Goal: Information Seeking & Learning: Find specific fact

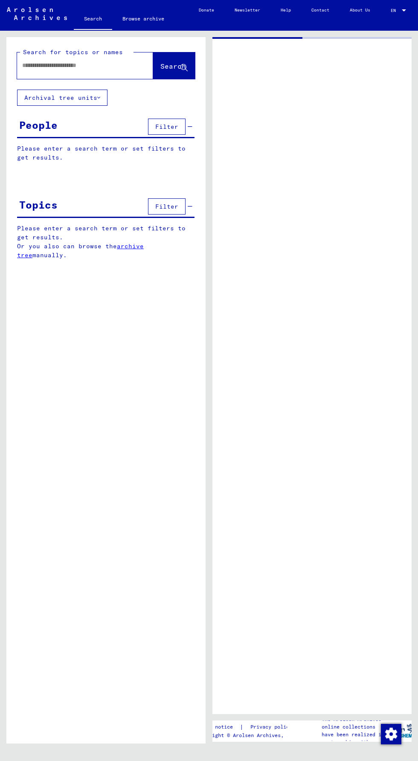
type input "********"
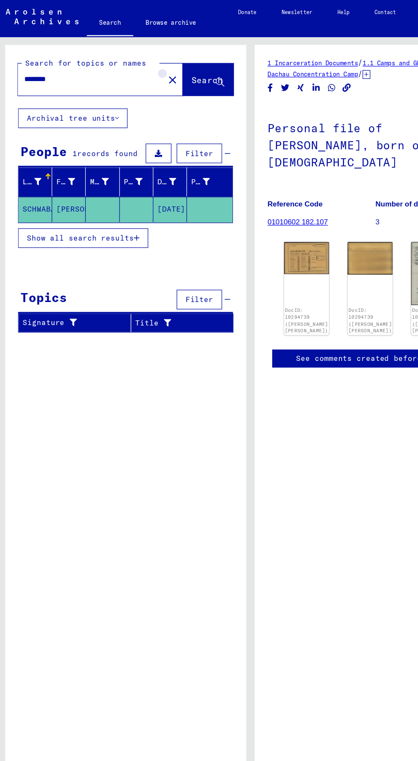
click at [140, 65] on mat-icon "close" at bounding box center [145, 66] width 10 height 10
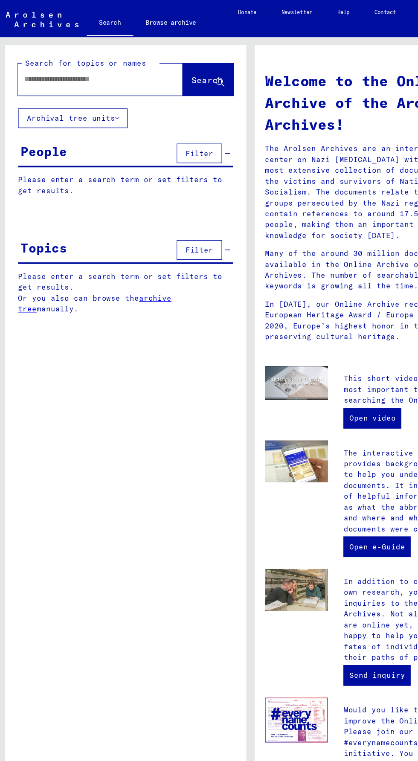
click at [48, 68] on input "text" at bounding box center [74, 65] width 105 height 9
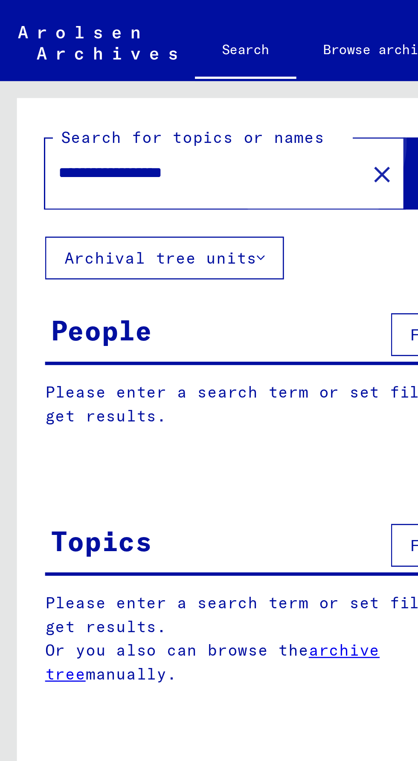
click at [160, 64] on span "Search" at bounding box center [173, 66] width 26 height 9
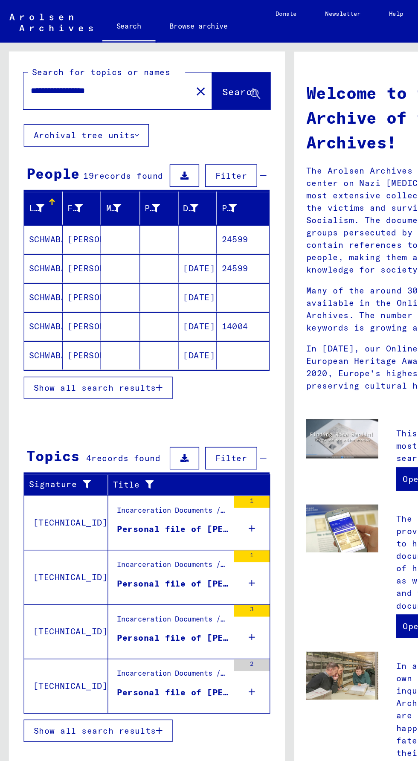
click at [29, 168] on mat-cell "SCHWABACHER" at bounding box center [31, 173] width 28 height 20
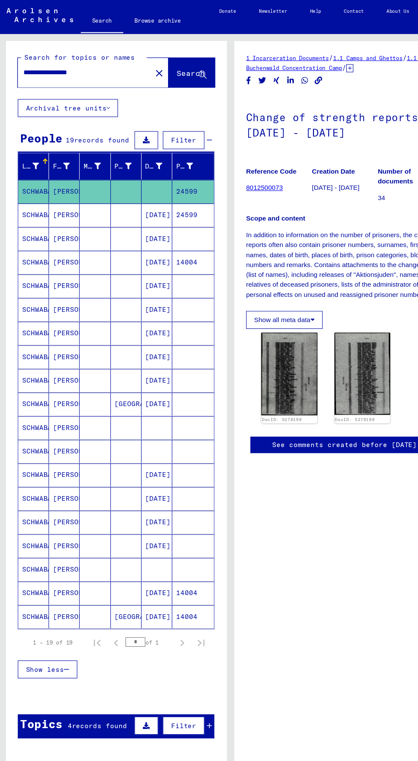
click at [34, 195] on mat-cell "SCHWABACHER" at bounding box center [31, 194] width 28 height 21
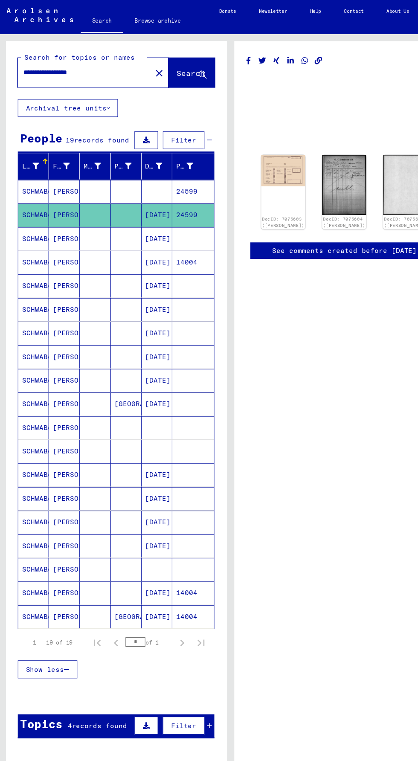
click at [30, 214] on mat-cell "SCHWABACHER" at bounding box center [31, 215] width 28 height 21
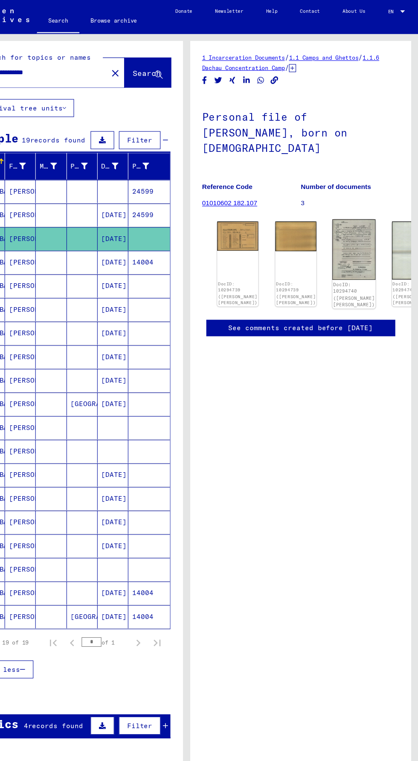
click at [347, 198] on img at bounding box center [360, 225] width 39 height 55
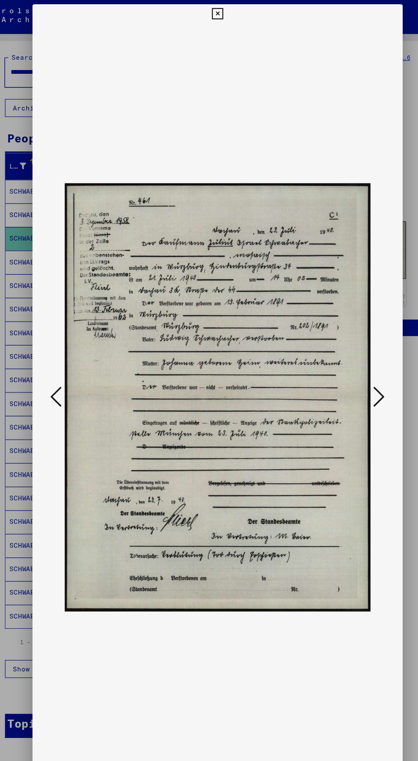
click at [349, 371] on button at bounding box center [354, 359] width 15 height 24
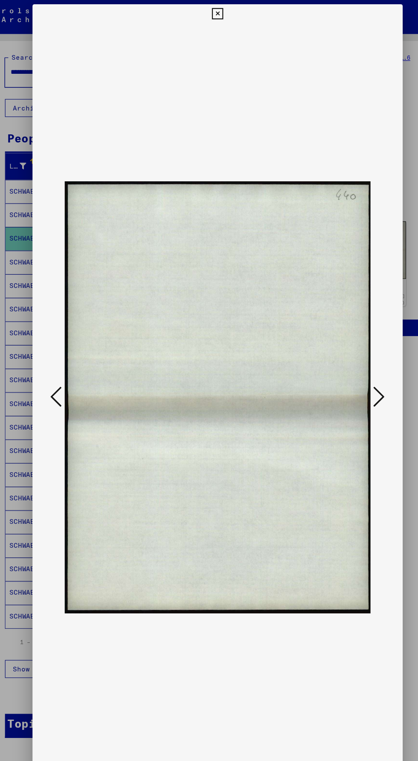
click at [68, 369] on icon at bounding box center [63, 358] width 10 height 20
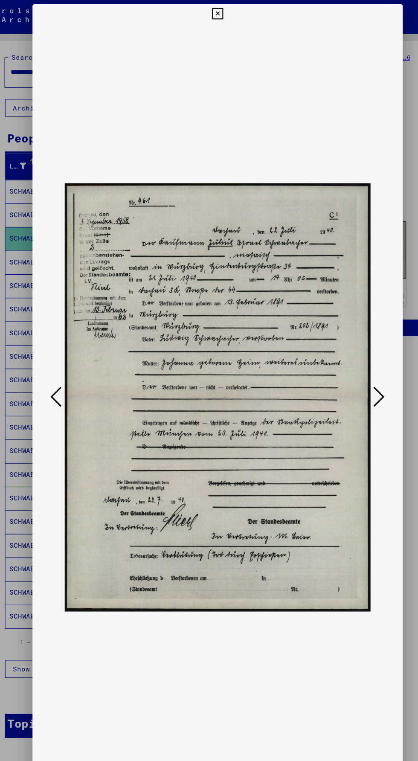
click at [72, 385] on img at bounding box center [209, 359] width 277 height 676
click at [62, 369] on icon at bounding box center [63, 358] width 10 height 20
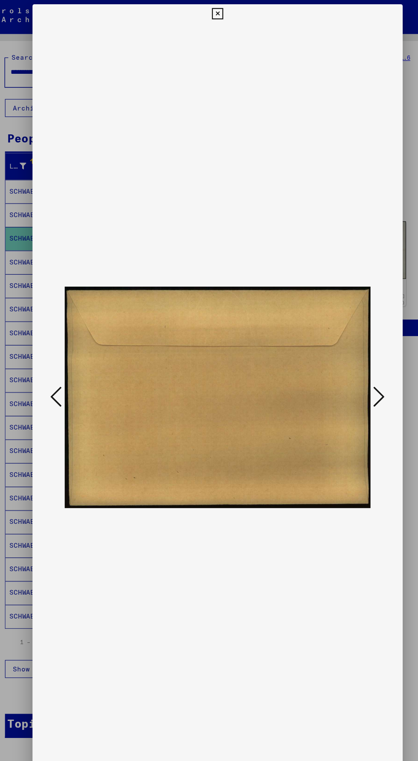
click at [59, 369] on icon at bounding box center [63, 358] width 10 height 20
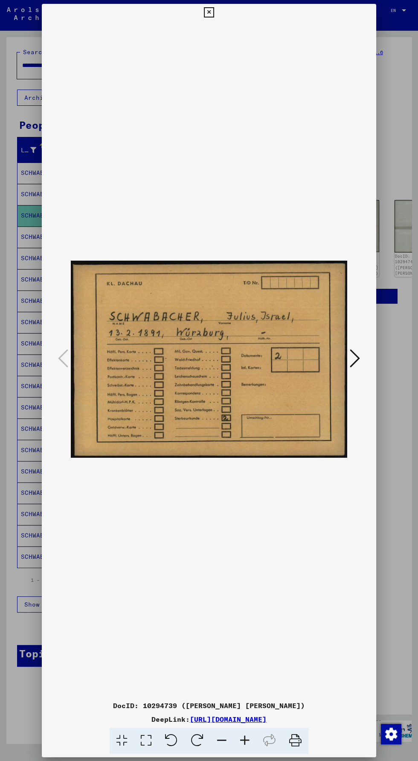
click at [209, 13] on icon at bounding box center [209, 12] width 10 height 10
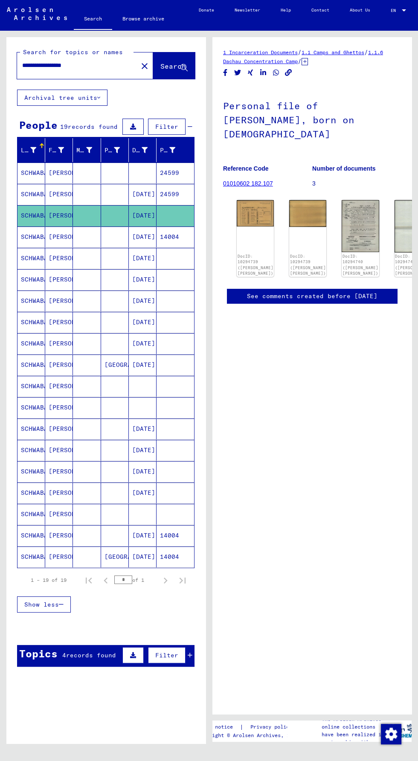
click at [42, 256] on mat-cell "SCHWABACHER" at bounding box center [31, 258] width 28 height 21
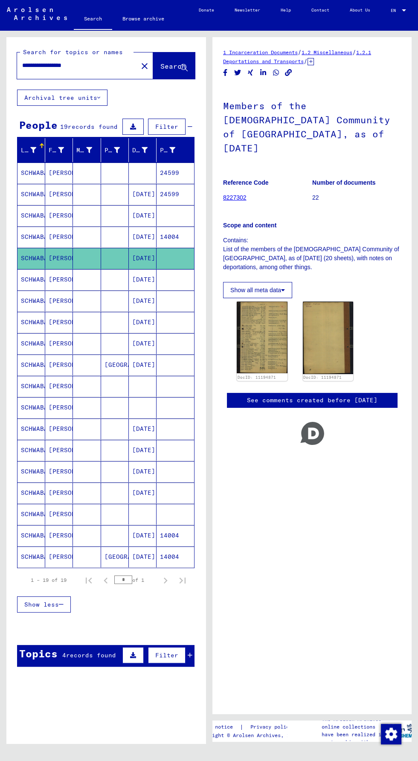
click at [45, 235] on mat-cell "[PERSON_NAME]" at bounding box center [59, 237] width 28 height 21
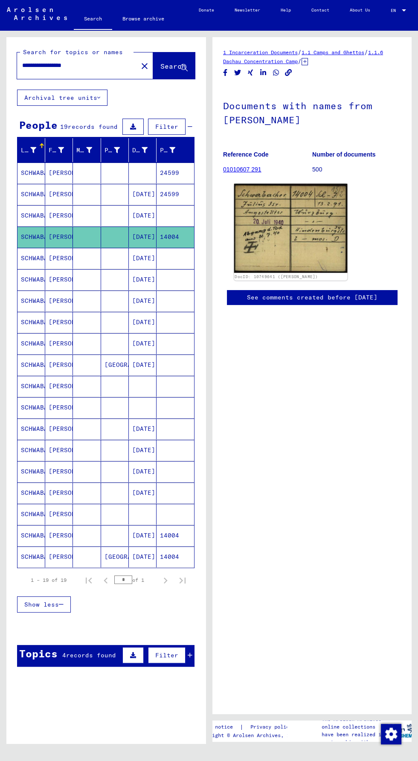
click at [252, 236] on img at bounding box center [291, 228] width 114 height 89
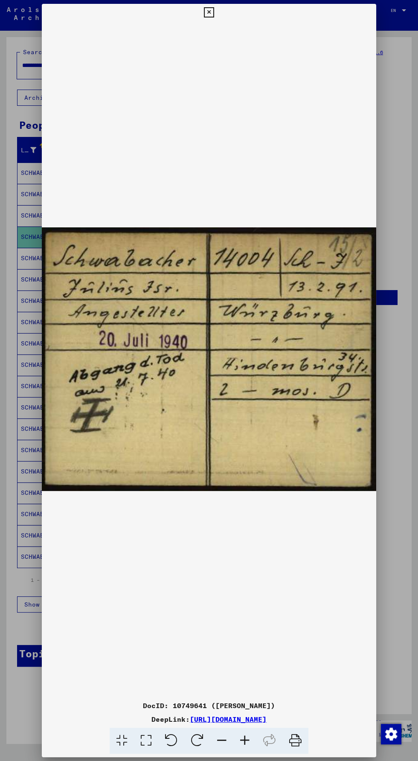
click at [211, 23] on img at bounding box center [209, 359] width 335 height 676
click at [203, 10] on button at bounding box center [208, 12] width 15 height 17
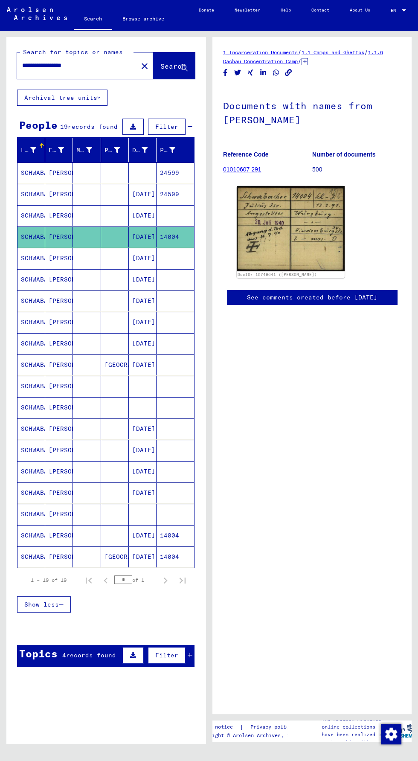
click at [57, 252] on mat-cell "[PERSON_NAME]" at bounding box center [59, 258] width 28 height 21
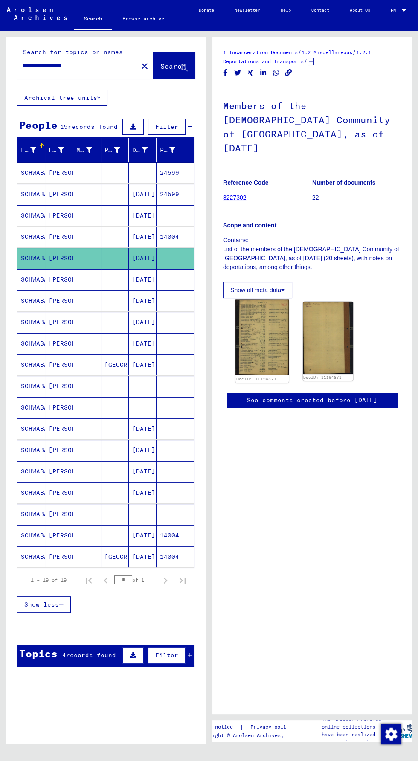
click at [250, 345] on img at bounding box center [262, 337] width 53 height 75
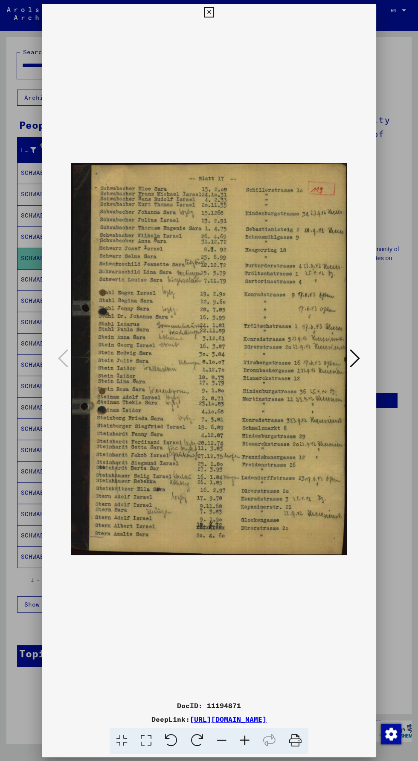
click at [221, 55] on img at bounding box center [209, 359] width 277 height 676
click at [224, 52] on img at bounding box center [209, 359] width 277 height 676
click at [213, 52] on img at bounding box center [209, 359] width 277 height 676
click at [207, 17] on icon at bounding box center [209, 12] width 10 height 10
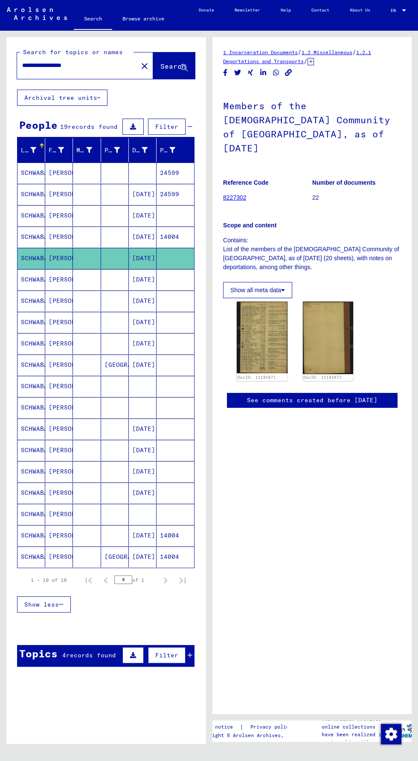
click at [52, 278] on mat-cell "[PERSON_NAME]" at bounding box center [59, 279] width 28 height 21
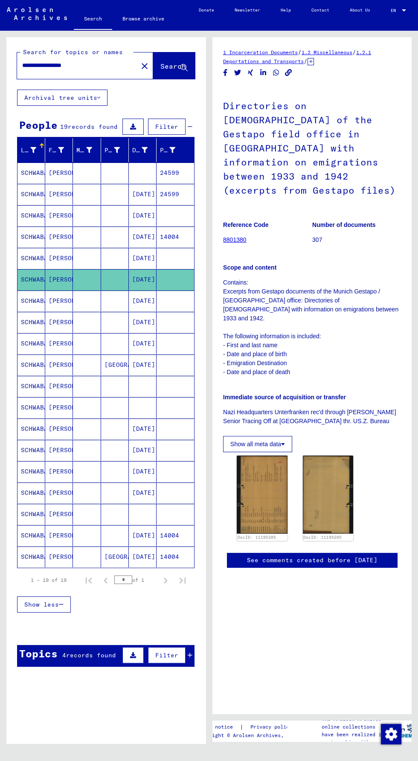
scroll to position [41, 0]
click at [258, 530] on img at bounding box center [262, 495] width 53 height 82
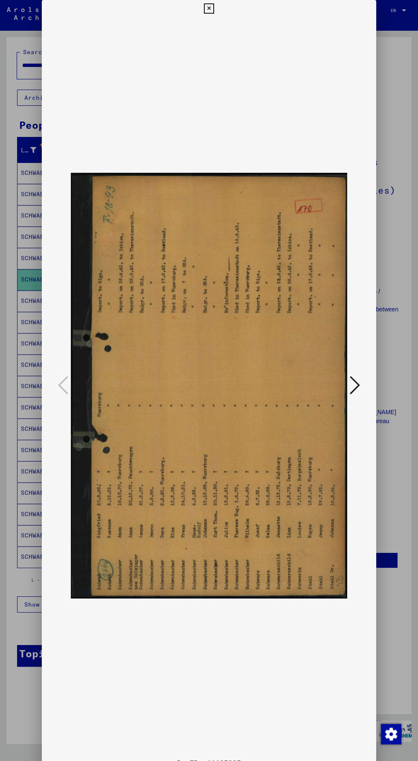
click at [402, 460] on div at bounding box center [209, 380] width 418 height 761
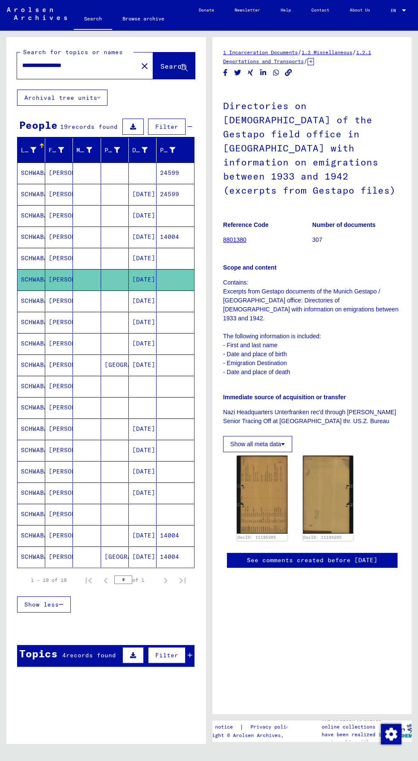
click at [35, 296] on mat-cell "SCHWABACHER" at bounding box center [31, 301] width 28 height 21
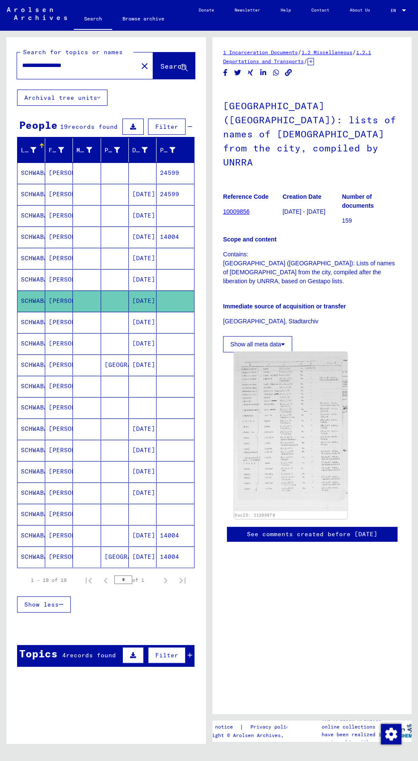
click at [278, 451] on img at bounding box center [291, 432] width 114 height 160
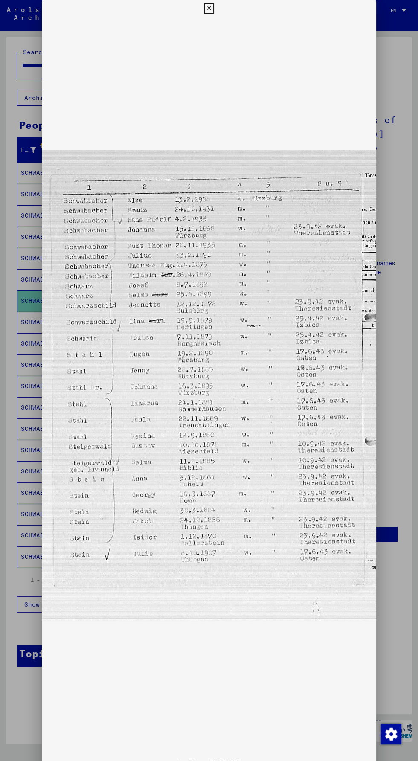
click at [27, 282] on div at bounding box center [209, 380] width 418 height 761
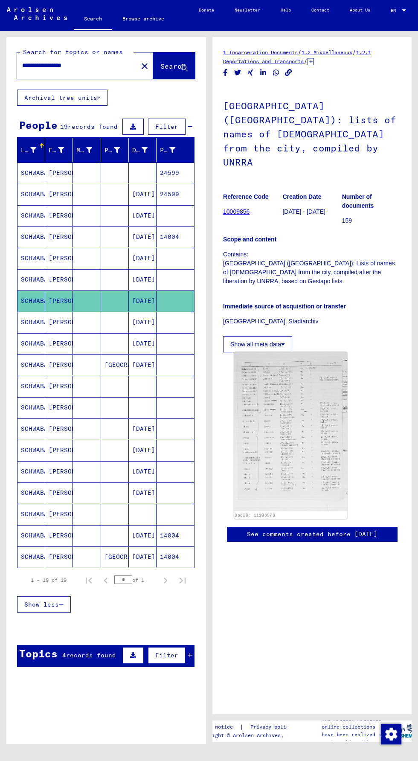
click at [293, 459] on img at bounding box center [291, 432] width 114 height 160
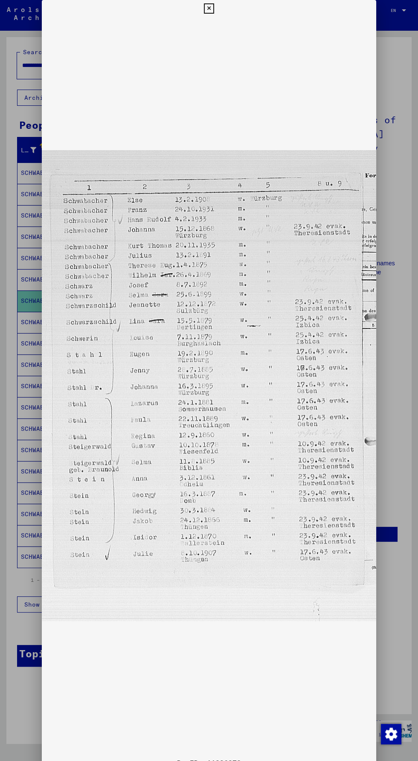
click at [215, 26] on img at bounding box center [209, 385] width 335 height 737
click at [218, 23] on img at bounding box center [209, 385] width 335 height 737
click at [221, 23] on img at bounding box center [209, 385] width 335 height 737
click at [209, 12] on icon at bounding box center [209, 8] width 10 height 10
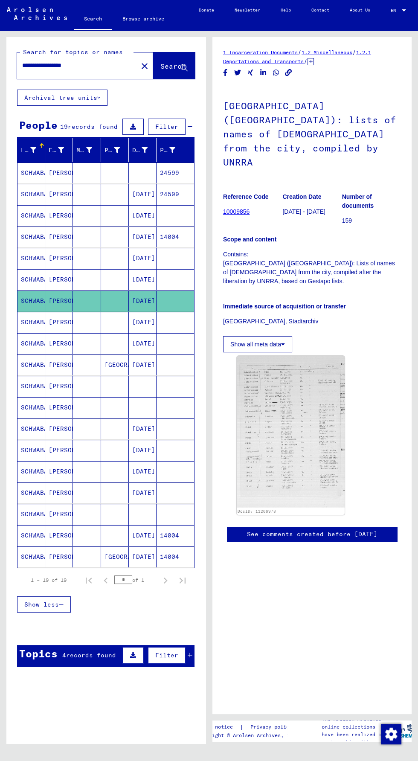
click at [84, 306] on mat-cell at bounding box center [87, 301] width 28 height 21
click at [67, 321] on mat-cell "[PERSON_NAME]" at bounding box center [59, 322] width 28 height 21
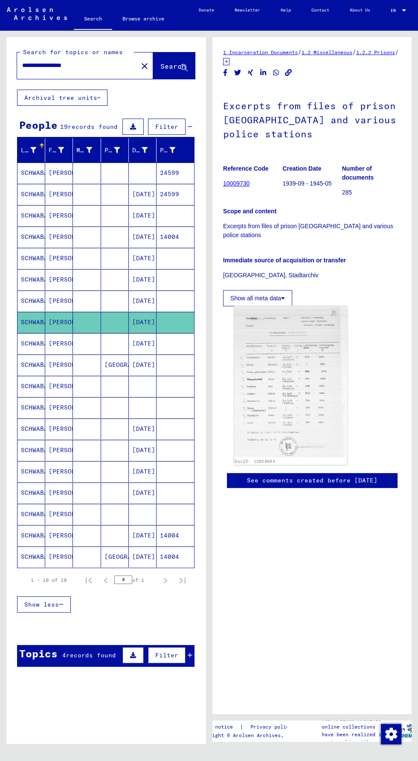
click at [271, 390] on img at bounding box center [291, 381] width 114 height 151
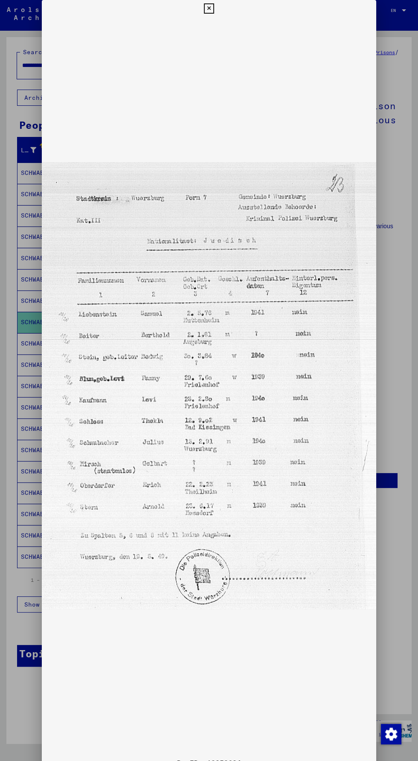
click at [208, 14] on icon at bounding box center [209, 8] width 10 height 10
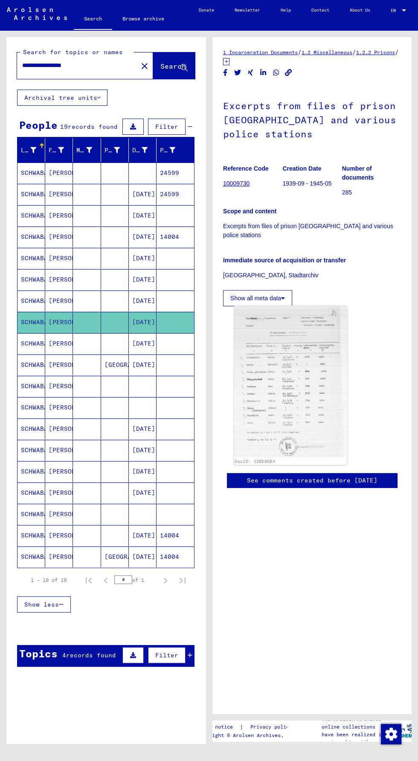
click at [257, 409] on img at bounding box center [291, 381] width 114 height 151
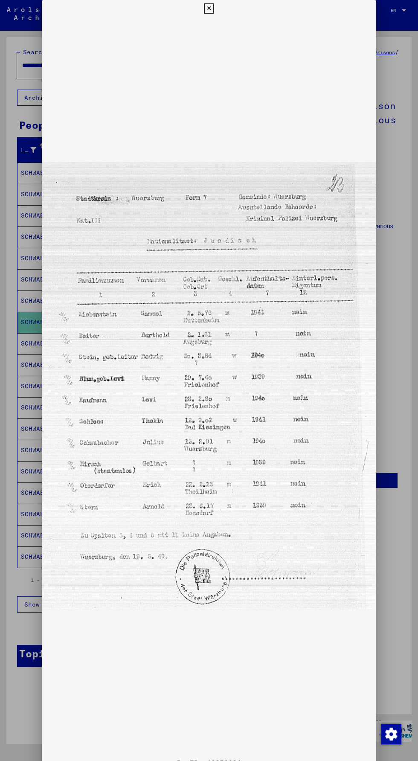
click at [31, 330] on div at bounding box center [209, 380] width 418 height 761
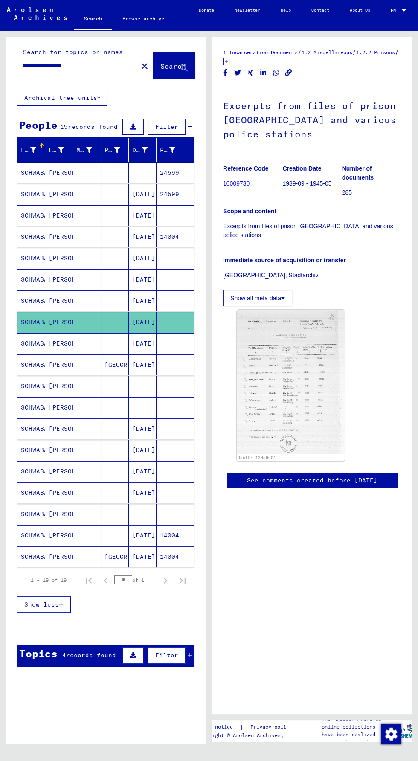
click at [41, 337] on mat-cell "SCHWABACHER" at bounding box center [31, 343] width 28 height 21
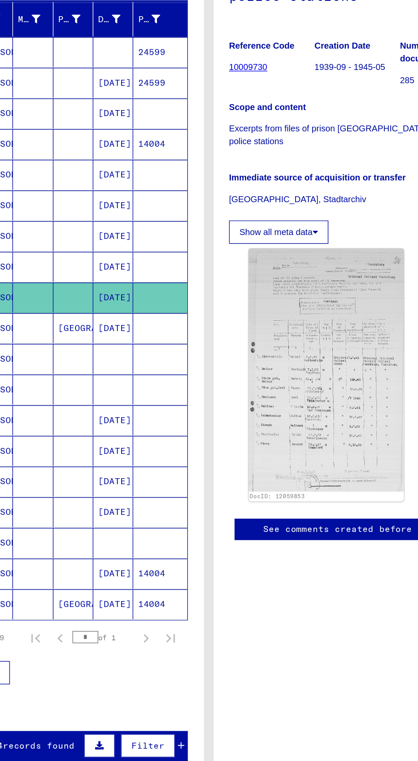
click at [88, 358] on mat-cell at bounding box center [87, 365] width 28 height 21
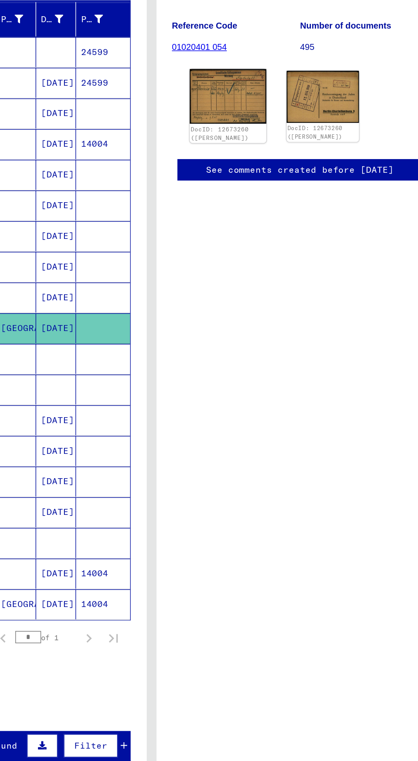
click at [251, 198] on img at bounding box center [262, 204] width 53 height 38
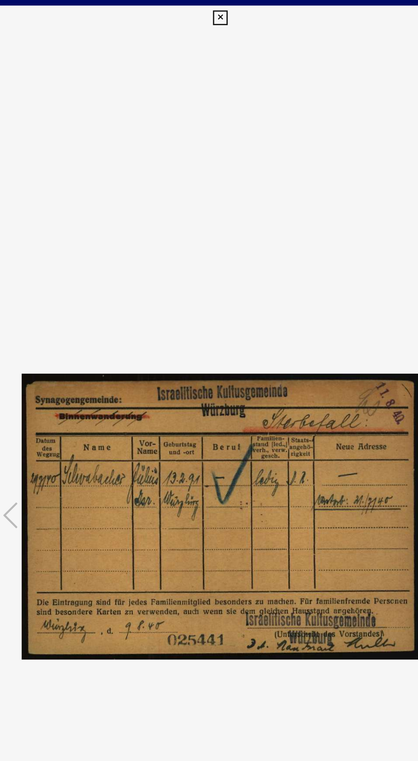
click at [212, 24] on img at bounding box center [209, 359] width 277 height 676
click at [208, 12] on icon at bounding box center [209, 12] width 10 height 10
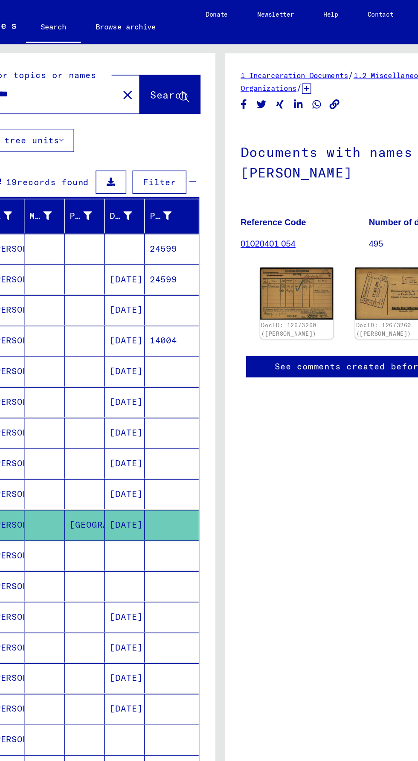
click at [82, 384] on mat-cell at bounding box center [87, 386] width 28 height 21
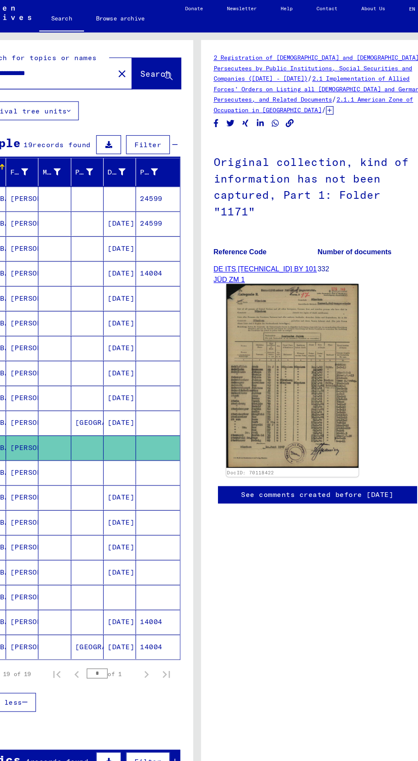
click at [268, 313] on img at bounding box center [291, 325] width 114 height 158
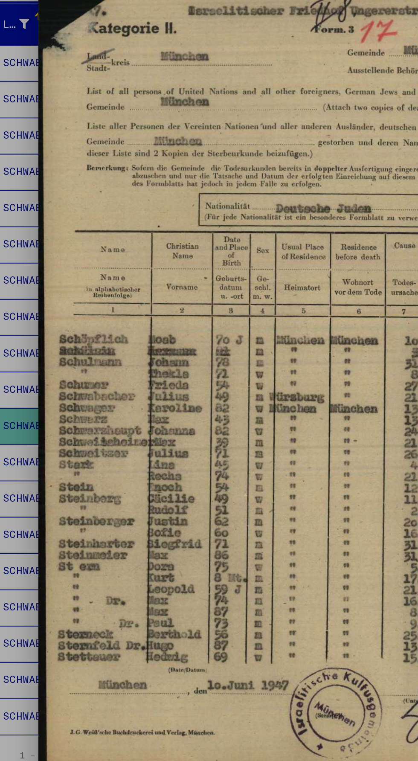
click at [44, 390] on img at bounding box center [209, 359] width 335 height 676
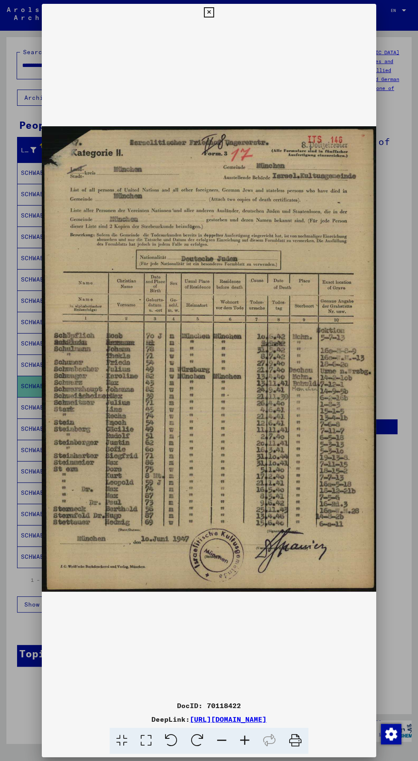
click at [205, 10] on icon at bounding box center [209, 12] width 10 height 10
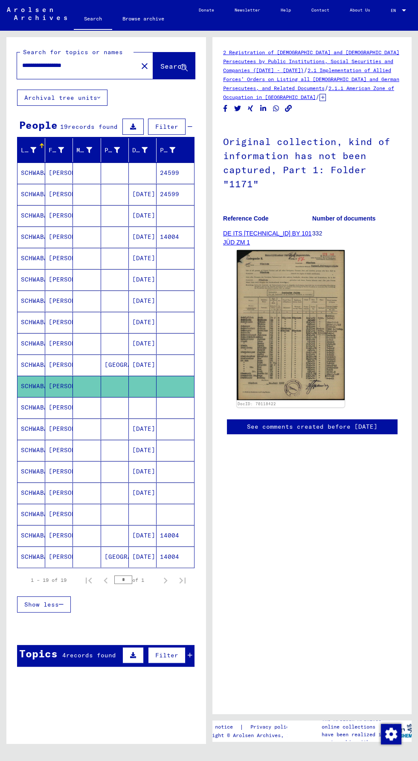
click at [38, 406] on mat-cell "SCHWABACHER" at bounding box center [31, 407] width 28 height 21
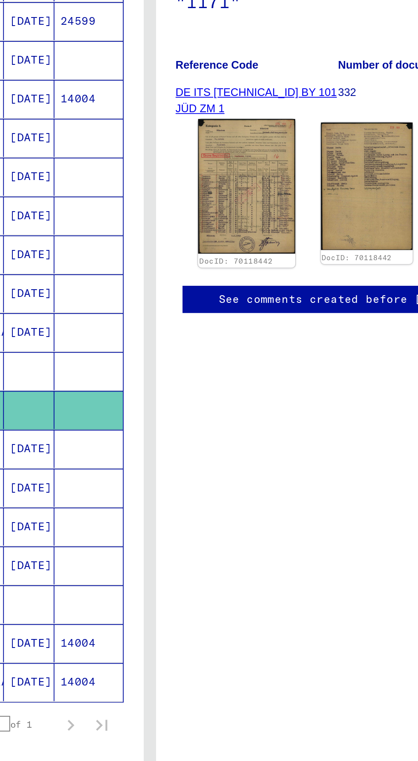
click at [268, 294] on img at bounding box center [262, 285] width 53 height 74
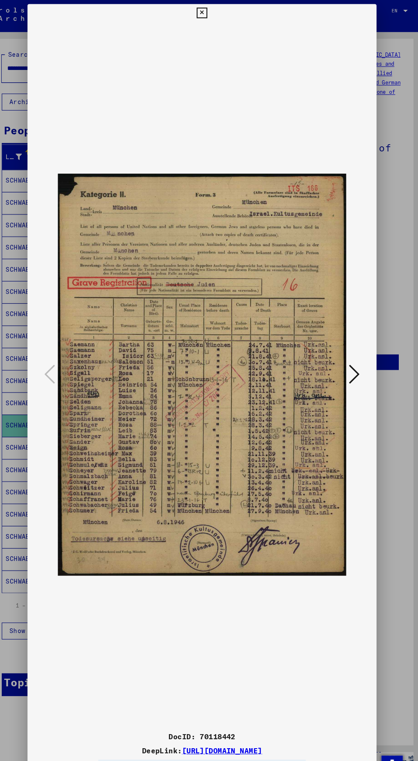
click at [209, 17] on icon at bounding box center [209, 12] width 10 height 10
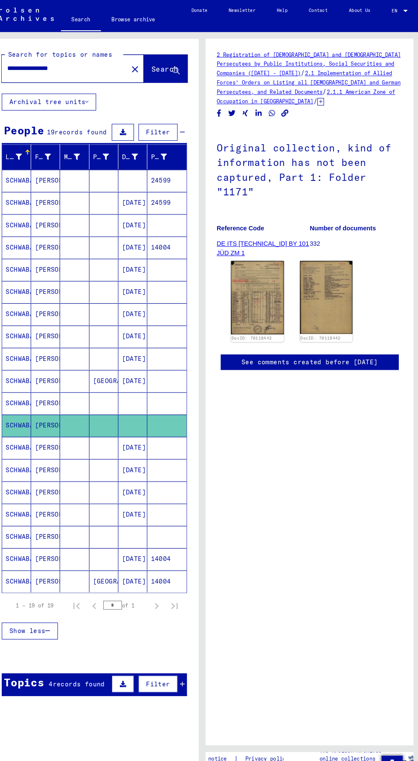
click at [52, 440] on mat-cell "[PERSON_NAME]" at bounding box center [59, 450] width 28 height 21
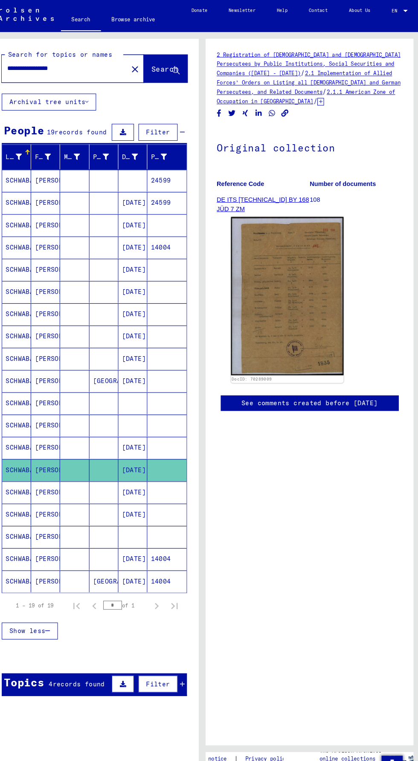
click at [52, 428] on mat-cell "[PERSON_NAME]" at bounding box center [59, 429] width 28 height 21
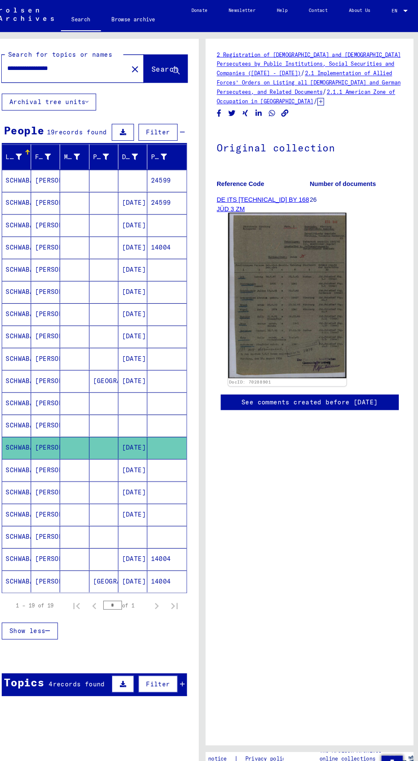
click at [299, 256] on img at bounding box center [291, 283] width 114 height 159
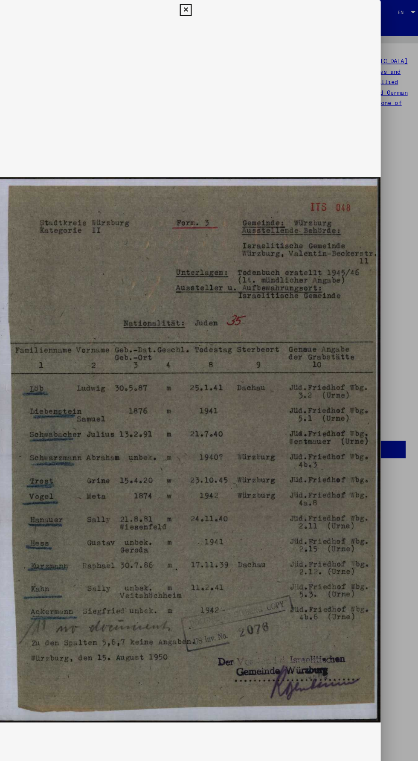
click at [209, 10] on icon at bounding box center [209, 8] width 10 height 10
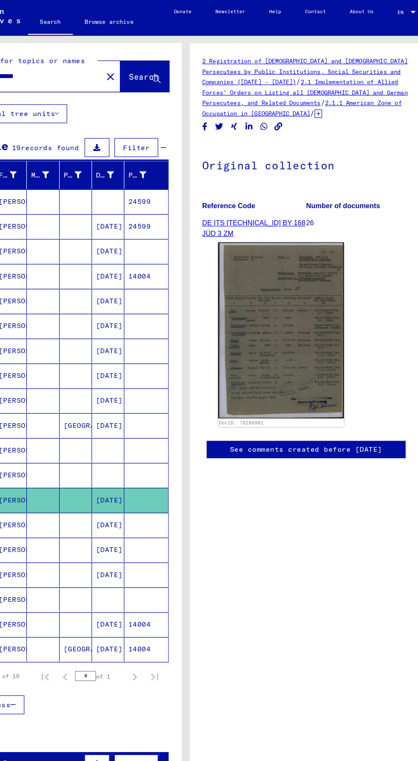
click at [80, 442] on mat-cell at bounding box center [87, 450] width 28 height 21
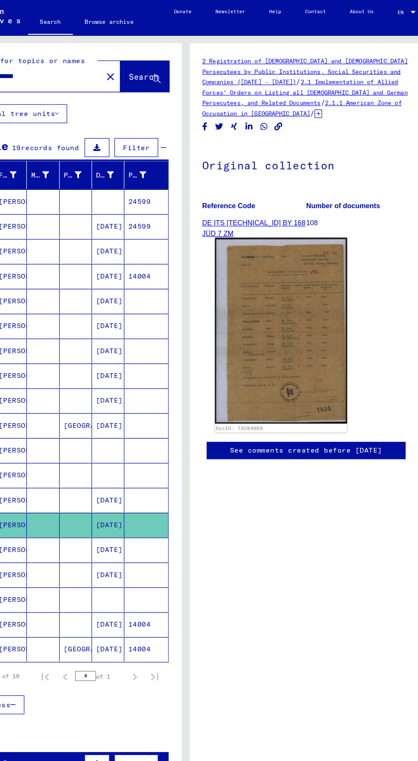
click at [265, 309] on img at bounding box center [291, 284] width 114 height 160
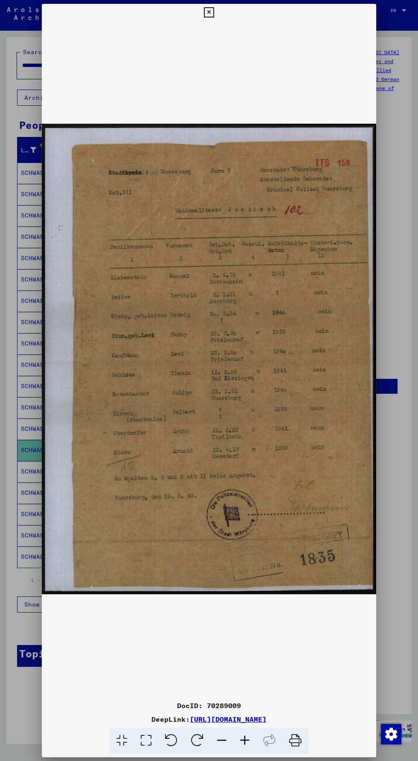
click at [214, 12] on button at bounding box center [208, 12] width 15 height 17
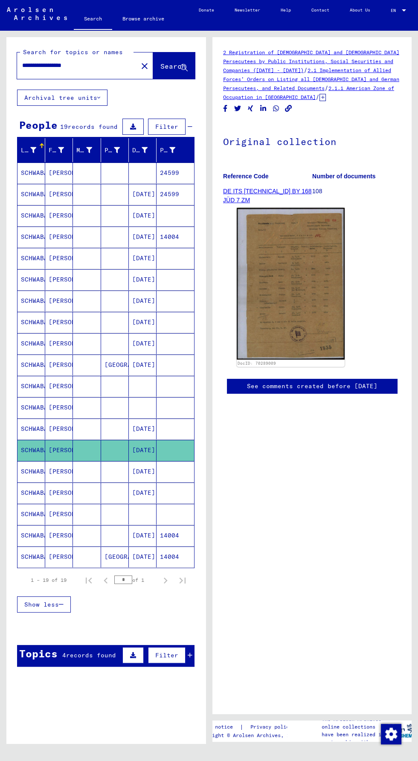
click at [39, 467] on mat-cell "SCHWABACHER" at bounding box center [31, 471] width 28 height 21
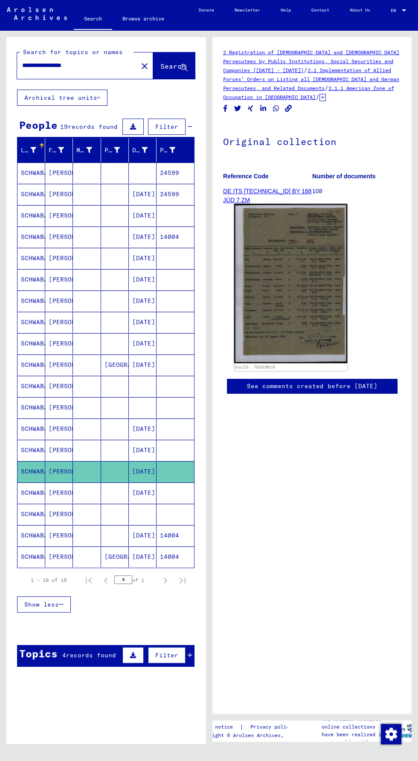
click at [312, 310] on img at bounding box center [291, 284] width 114 height 160
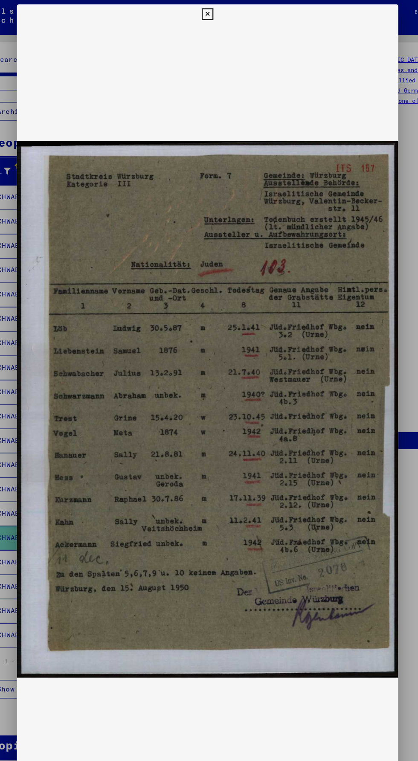
click at [209, 12] on icon at bounding box center [209, 12] width 10 height 10
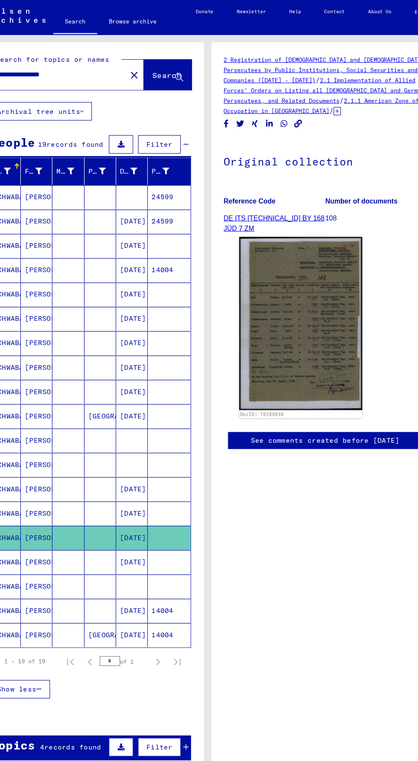
click at [76, 488] on mat-cell at bounding box center [87, 493] width 28 height 21
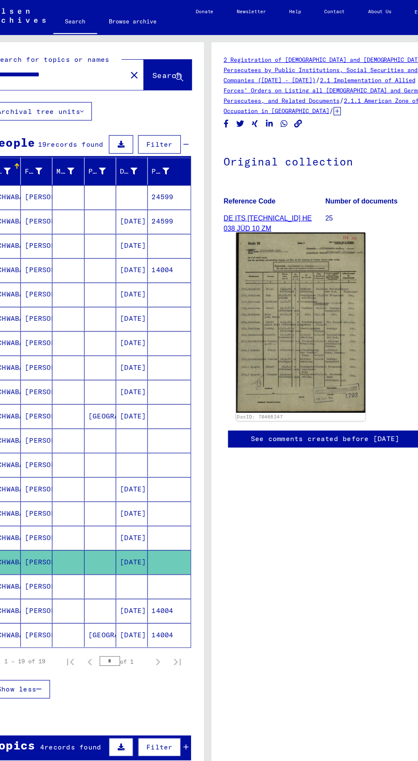
click at [281, 299] on img at bounding box center [291, 283] width 114 height 158
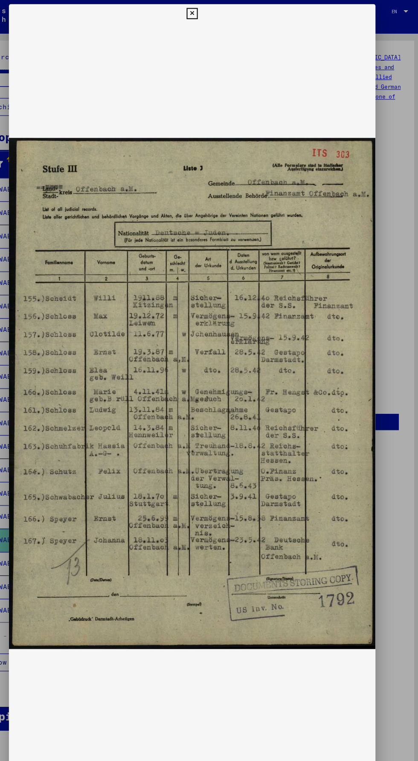
click at [209, 12] on icon at bounding box center [209, 12] width 10 height 10
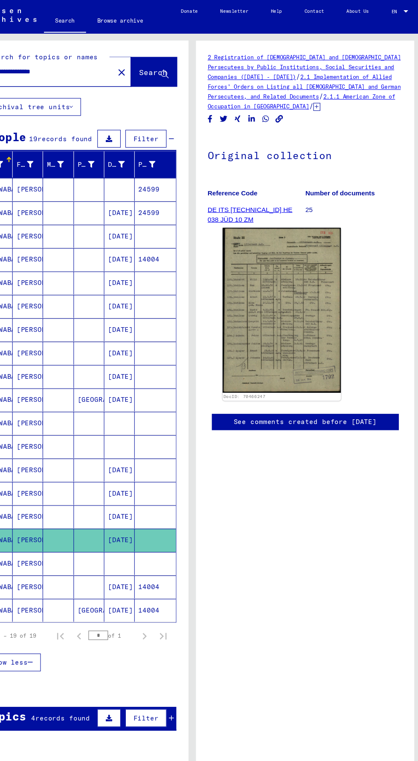
click at [66, 504] on mat-cell "[PERSON_NAME]" at bounding box center [59, 514] width 28 height 21
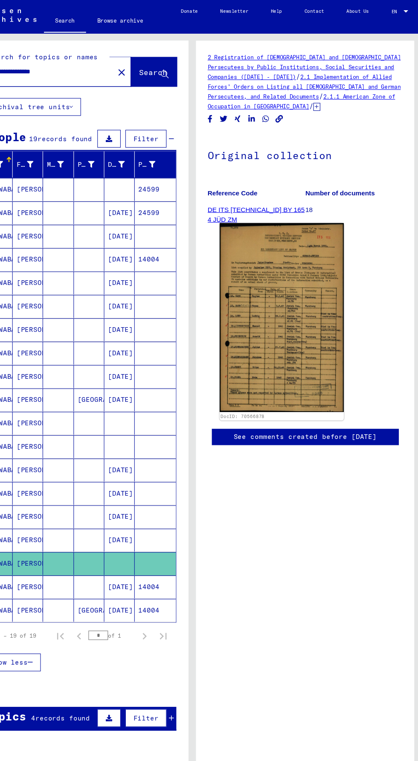
click at [310, 319] on img at bounding box center [291, 290] width 114 height 173
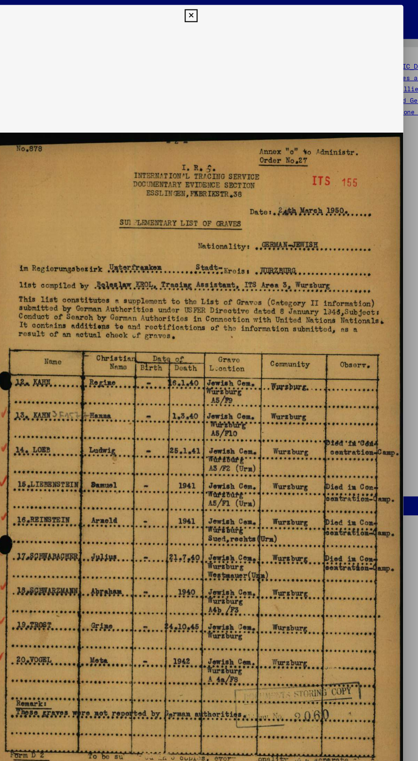
click at [207, 14] on icon at bounding box center [209, 12] width 10 height 10
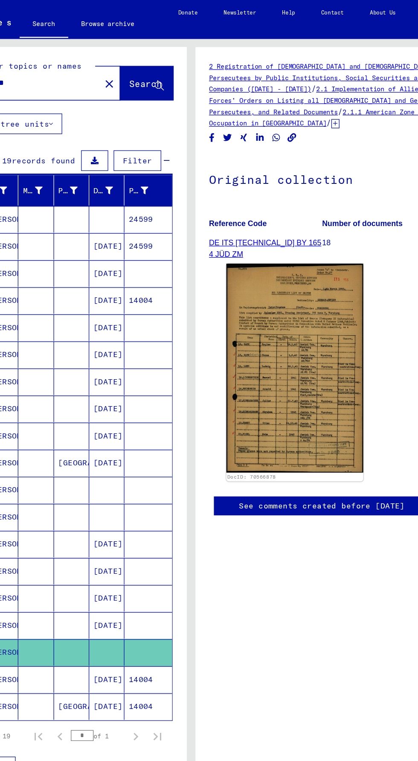
click at [88, 526] on mat-cell at bounding box center [87, 535] width 28 height 21
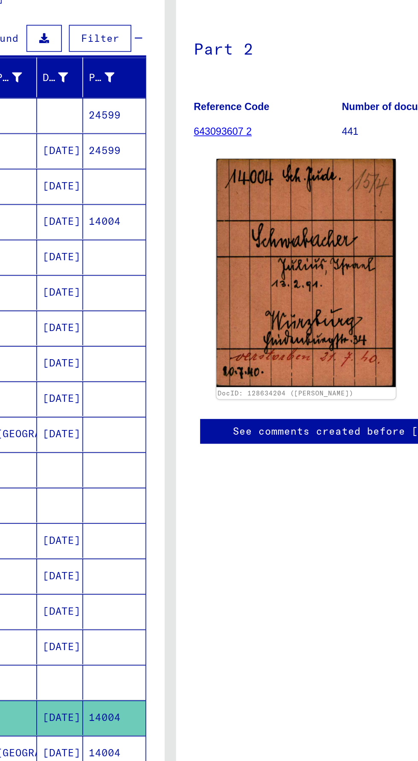
scroll to position [37, 0]
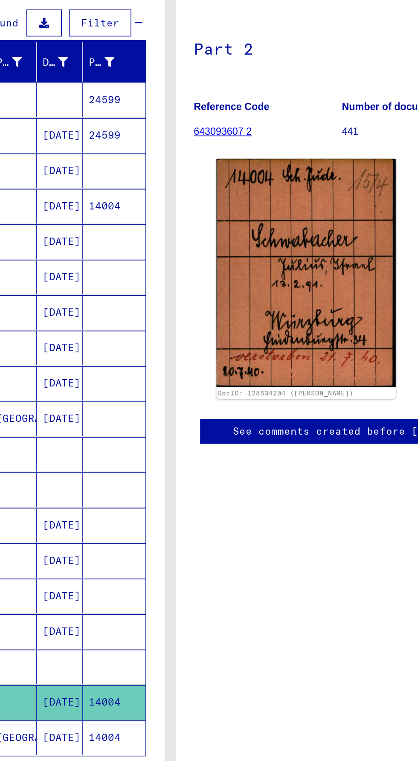
click at [146, 510] on mat-cell "[DATE]" at bounding box center [143, 520] width 28 height 21
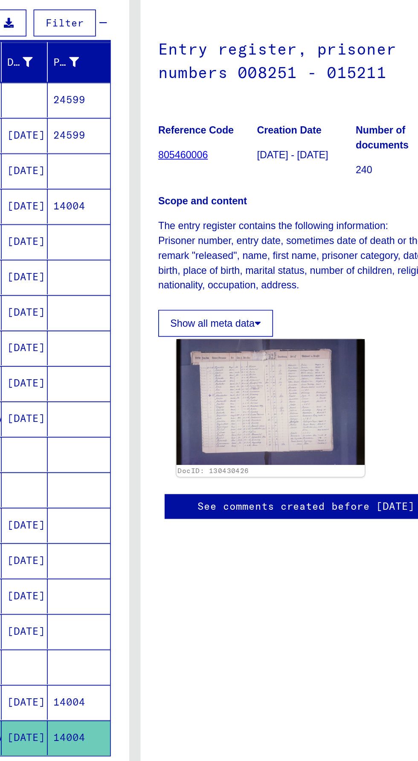
click at [310, 318] on img at bounding box center [291, 319] width 114 height 76
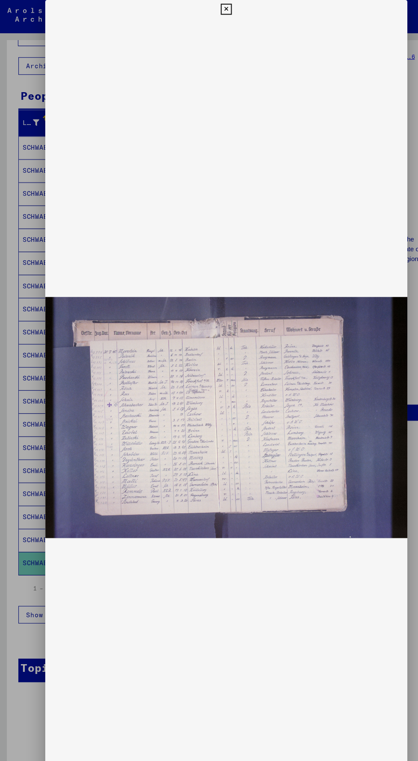
click at [52, 431] on img at bounding box center [209, 385] width 335 height 737
click at [207, 10] on icon at bounding box center [209, 8] width 10 height 10
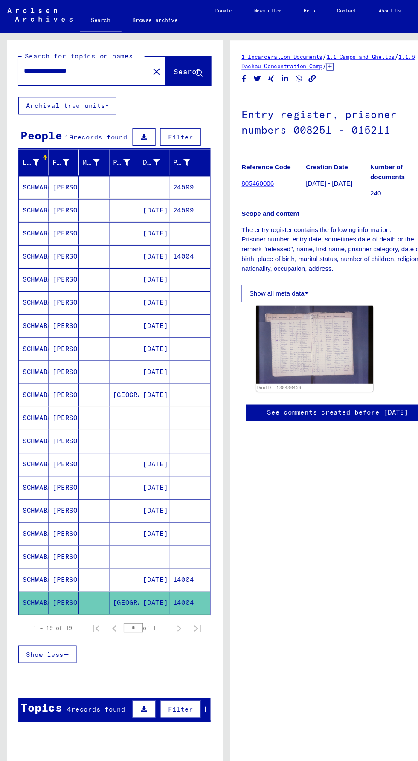
click at [63, 66] on input "**********" at bounding box center [77, 65] width 111 height 9
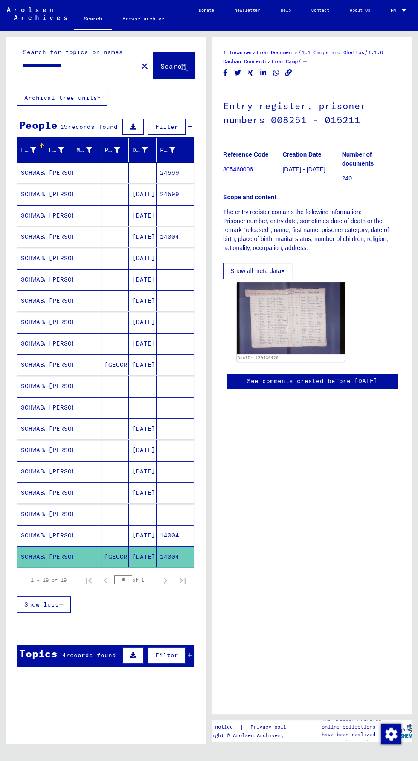
click at [48, 69] on input "**********" at bounding box center [77, 65] width 111 height 9
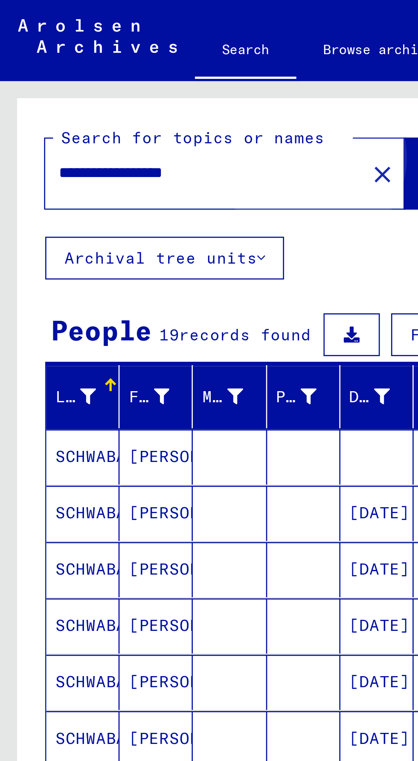
type input "**********"
click at [160, 70] on span "Search" at bounding box center [173, 66] width 26 height 9
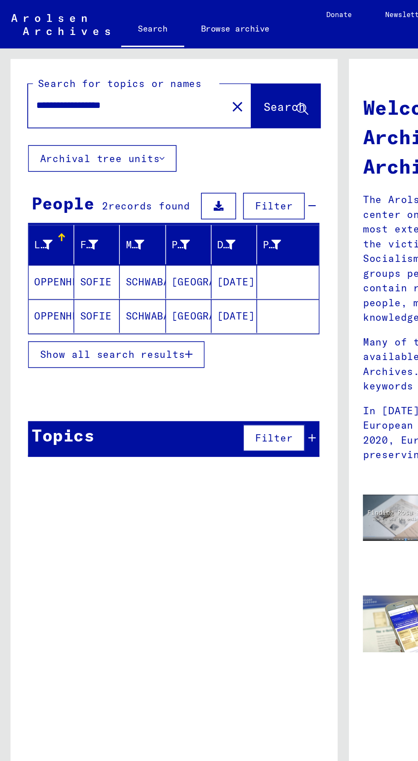
click at [49, 171] on mat-cell "SOFIE" at bounding box center [59, 173] width 28 height 20
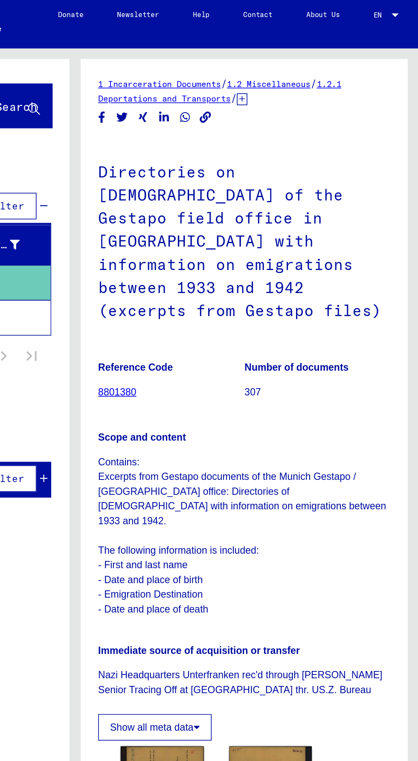
scroll to position [144, 0]
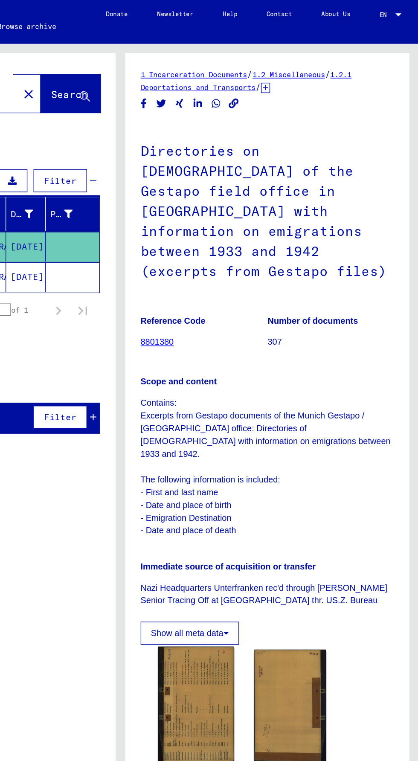
click at [268, 454] on img at bounding box center [262, 495] width 53 height 82
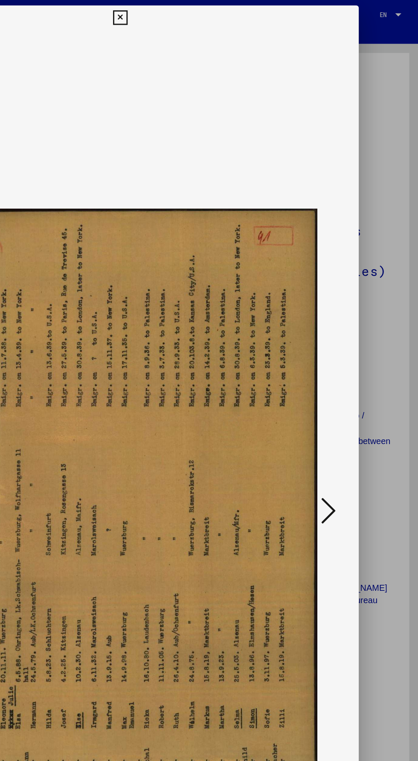
scroll to position [0, 0]
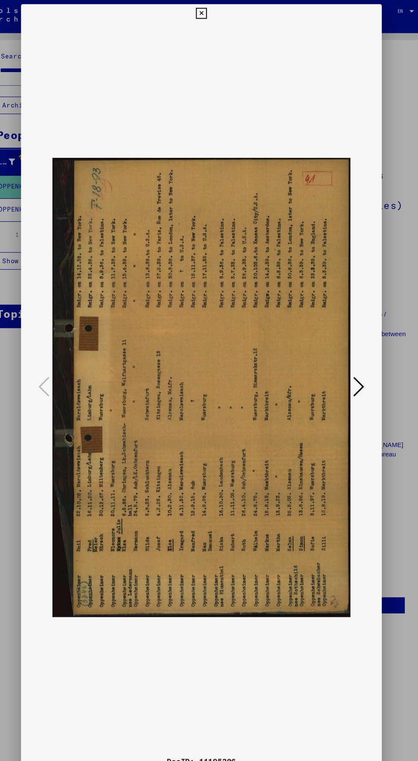
click at [360, 369] on icon at bounding box center [355, 358] width 10 height 20
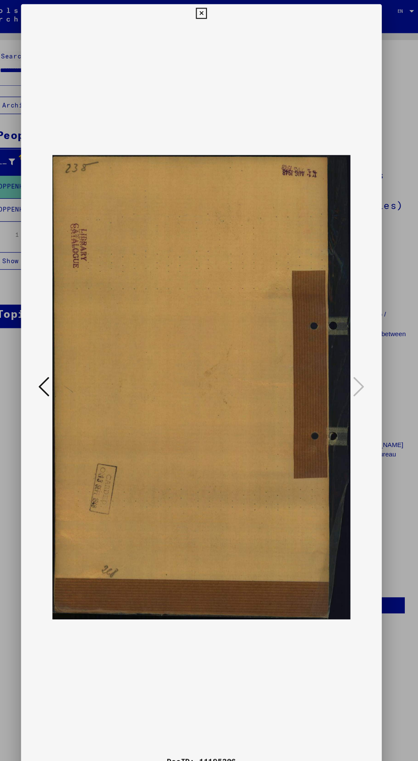
click at [393, 394] on div at bounding box center [209, 380] width 418 height 761
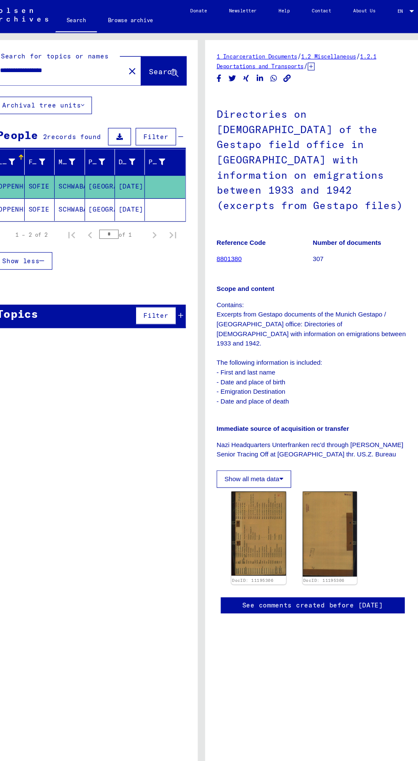
click at [50, 194] on mat-cell "SOFIE" at bounding box center [59, 194] width 28 height 21
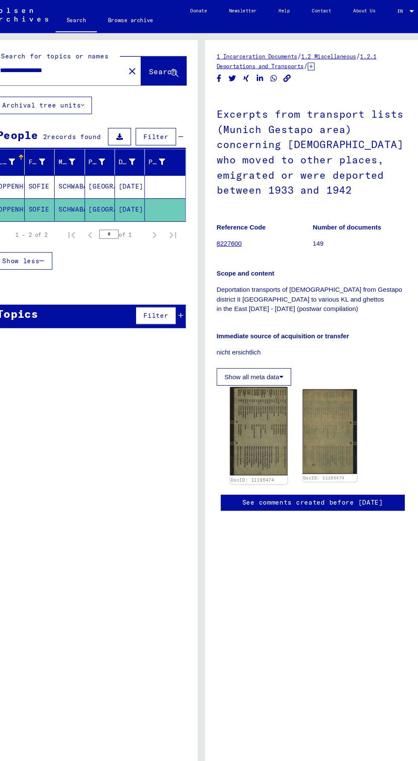
click at [272, 424] on img at bounding box center [262, 400] width 53 height 82
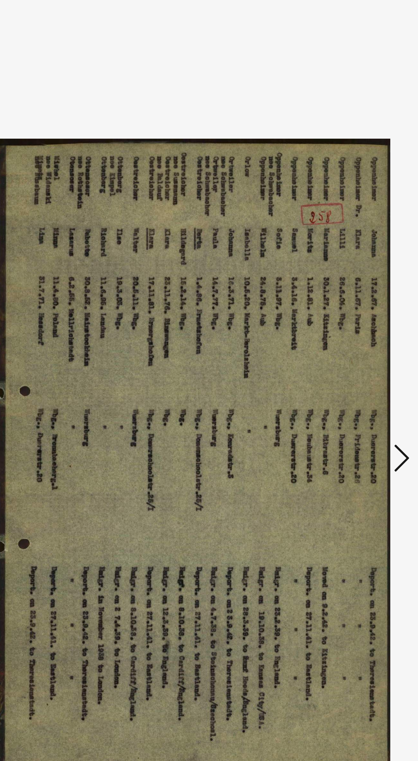
click at [356, 398] on button at bounding box center [354, 386] width 15 height 24
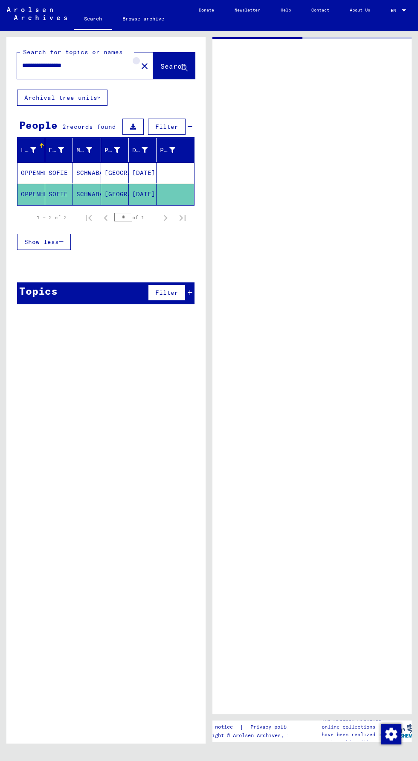
click at [140, 67] on mat-icon "close" at bounding box center [145, 66] width 10 height 10
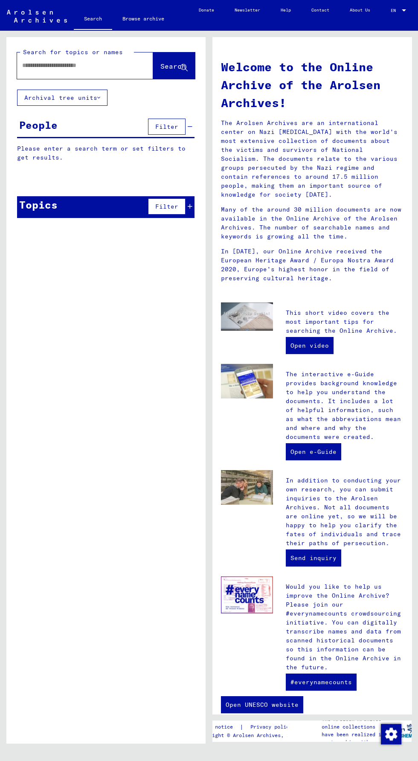
click at [36, 66] on input "text" at bounding box center [74, 65] width 105 height 9
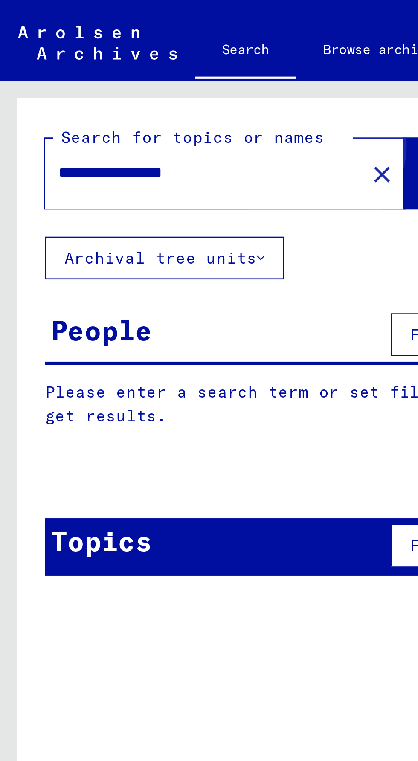
type input "**********"
click at [160, 65] on span "Search" at bounding box center [173, 66] width 26 height 9
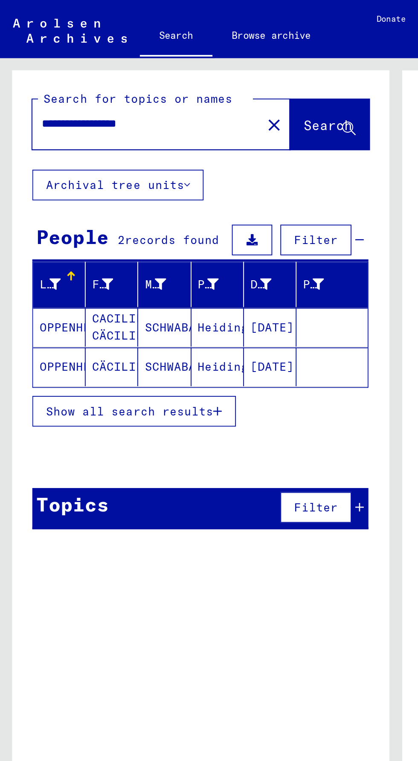
click at [42, 169] on mat-cell "OPPENHEIMER" at bounding box center [31, 173] width 28 height 20
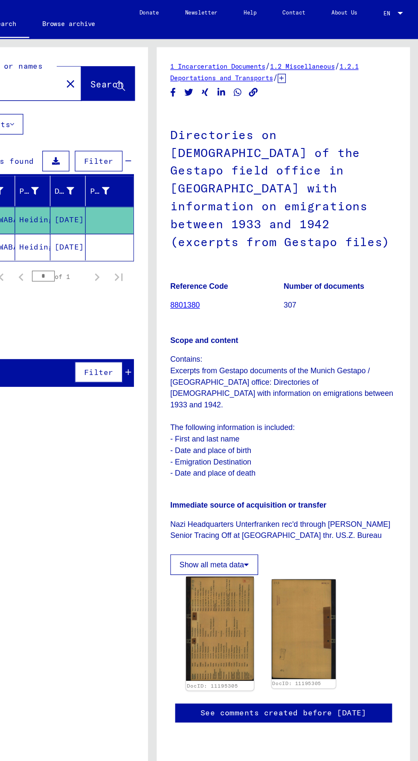
click at [260, 486] on img at bounding box center [262, 495] width 53 height 82
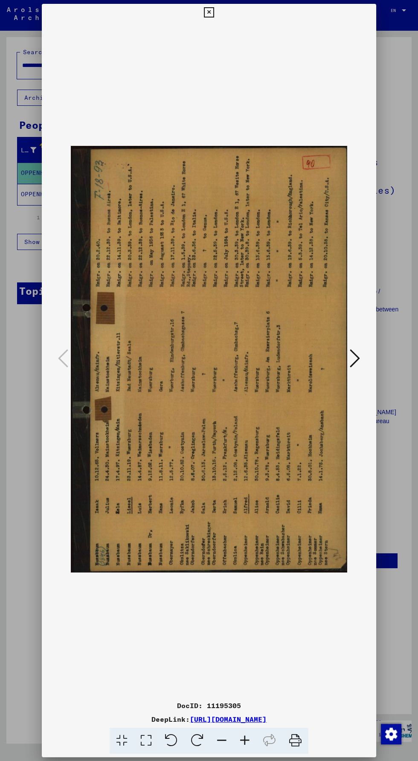
click at [217, 44] on div "DocID: 11195305 DeepLink: [URL][DOMAIN_NAME]" at bounding box center [209, 379] width 335 height 750
click at [207, 17] on icon at bounding box center [209, 12] width 10 height 10
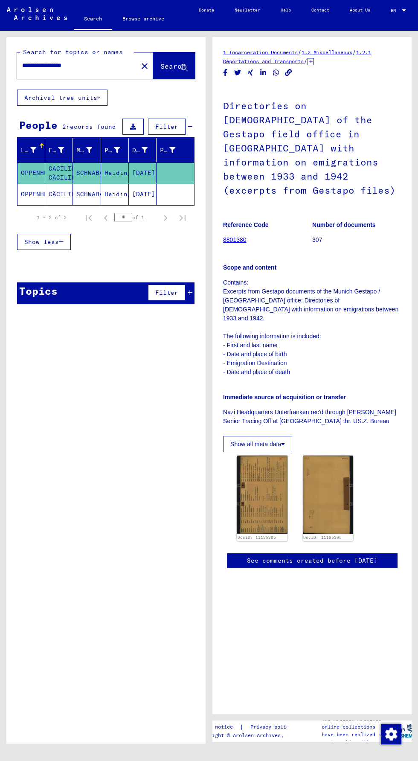
click at [64, 195] on mat-cell "CÄCILIE" at bounding box center [59, 194] width 28 height 21
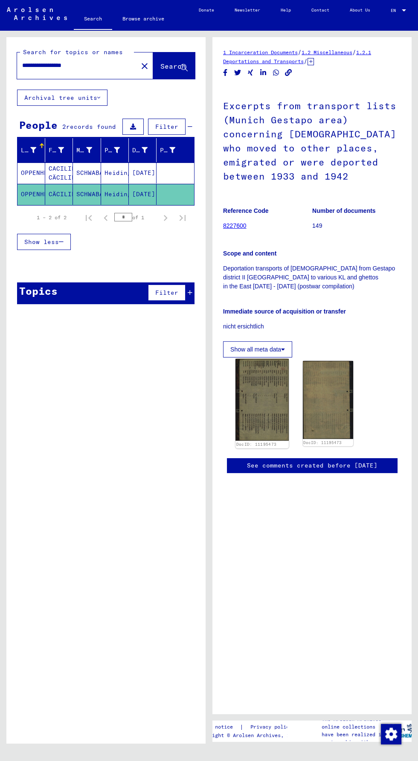
click at [256, 433] on img at bounding box center [262, 400] width 53 height 82
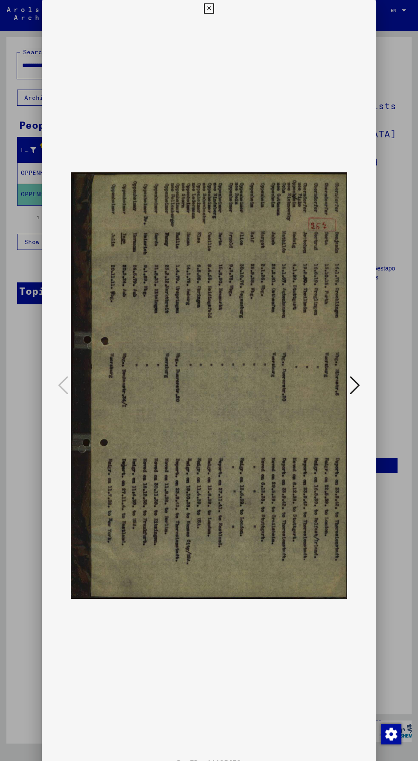
click at [229, 30] on img at bounding box center [209, 385] width 277 height 737
click at [206, 26] on img at bounding box center [209, 385] width 277 height 737
click at [213, 24] on img at bounding box center [209, 385] width 277 height 737
click at [205, 14] on icon at bounding box center [209, 8] width 10 height 10
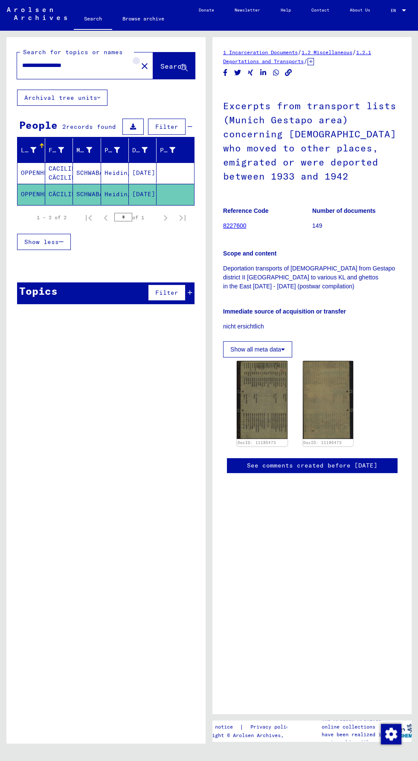
click at [140, 67] on mat-icon "close" at bounding box center [145, 66] width 10 height 10
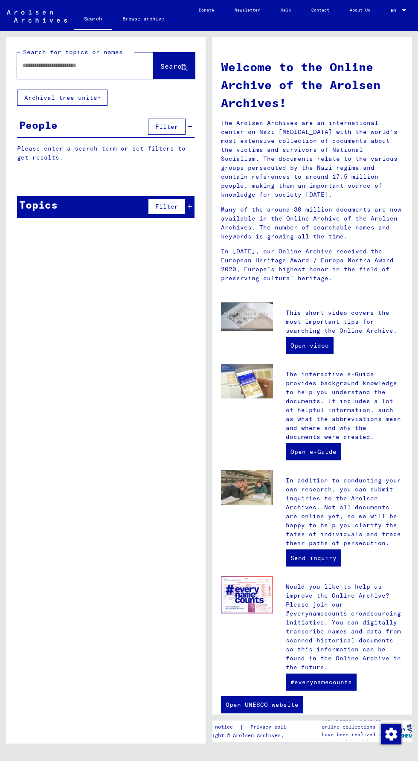
click at [57, 68] on input "text" at bounding box center [74, 65] width 105 height 9
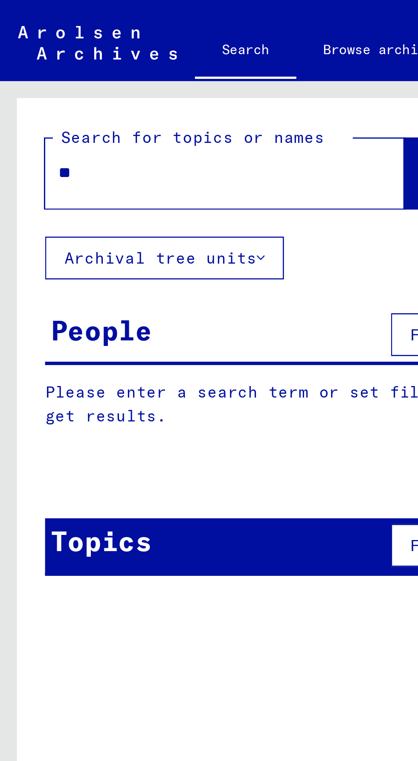
type input "*"
click at [160, 67] on span "Search" at bounding box center [173, 66] width 26 height 9
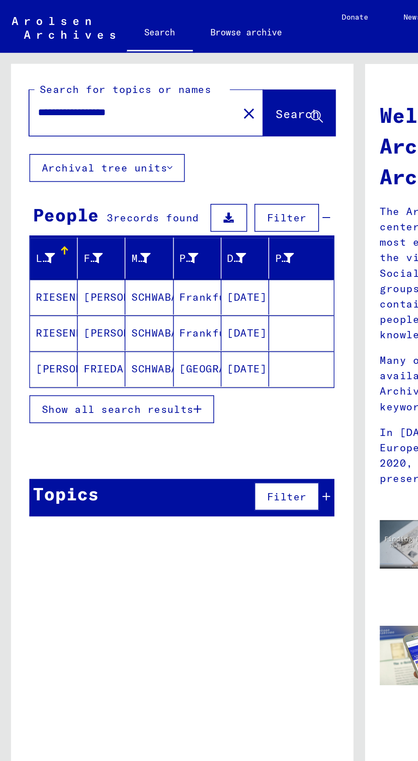
click at [39, 216] on mat-cell "[PERSON_NAME]" at bounding box center [31, 214] width 28 height 20
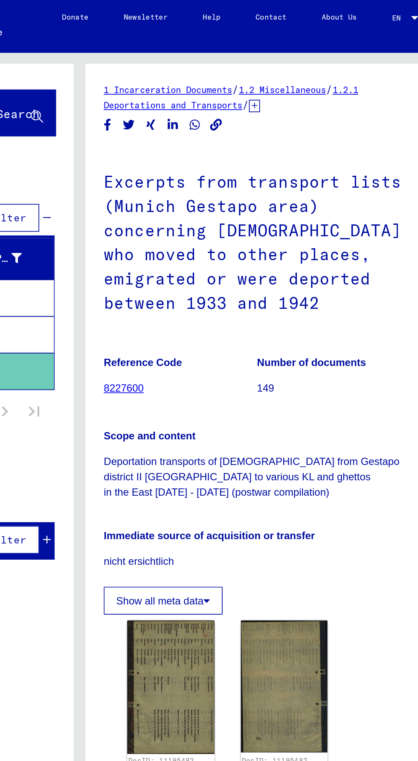
scroll to position [44, 0]
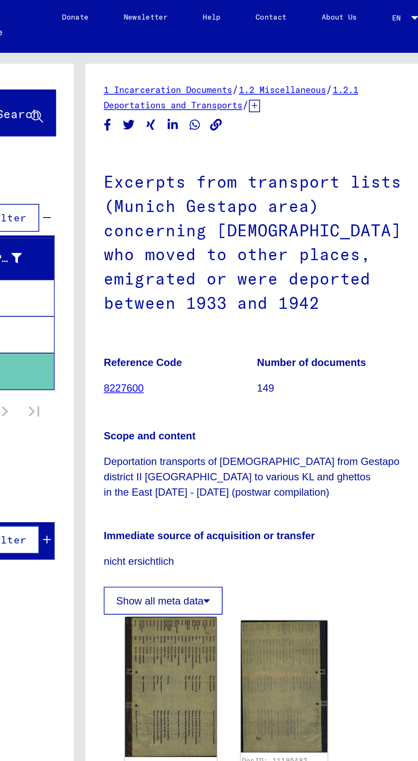
click at [265, 388] on img at bounding box center [262, 400] width 53 height 82
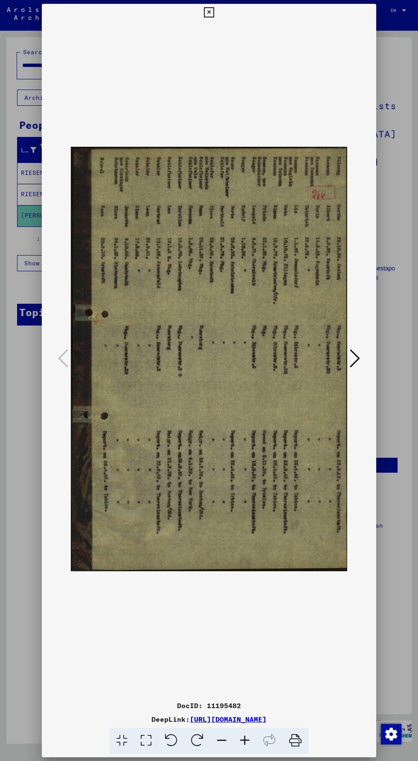
click at [195, 55] on img at bounding box center [209, 359] width 277 height 676
click at [226, 57] on img at bounding box center [209, 359] width 277 height 676
click at [213, 17] on icon at bounding box center [209, 12] width 10 height 10
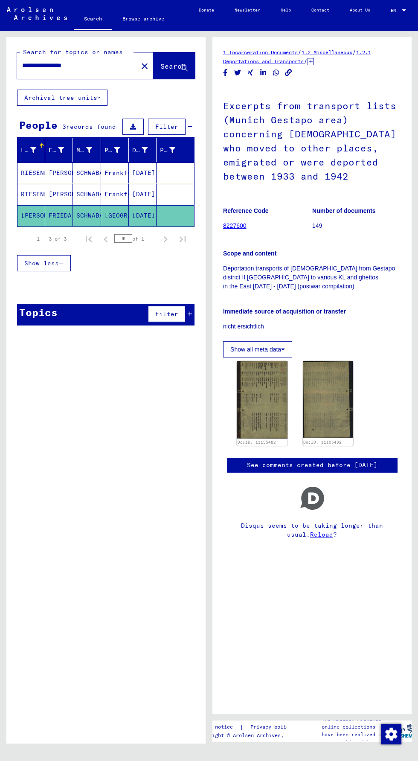
scroll to position [0, 0]
click at [116, 149] on icon at bounding box center [117, 150] width 6 height 6
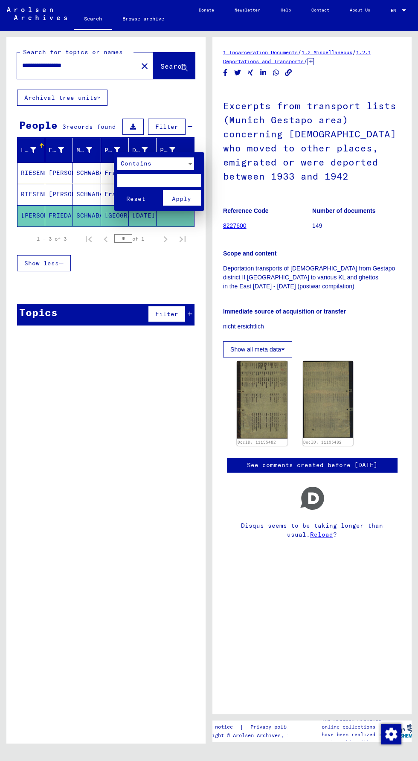
click at [110, 150] on div at bounding box center [209, 380] width 418 height 761
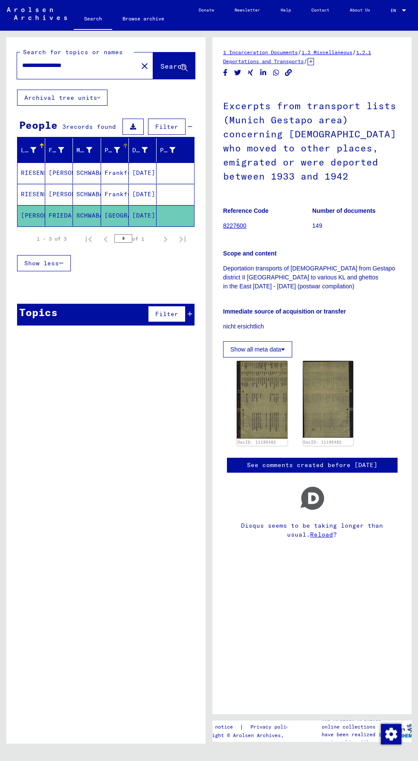
click at [116, 149] on icon at bounding box center [117, 150] width 6 height 6
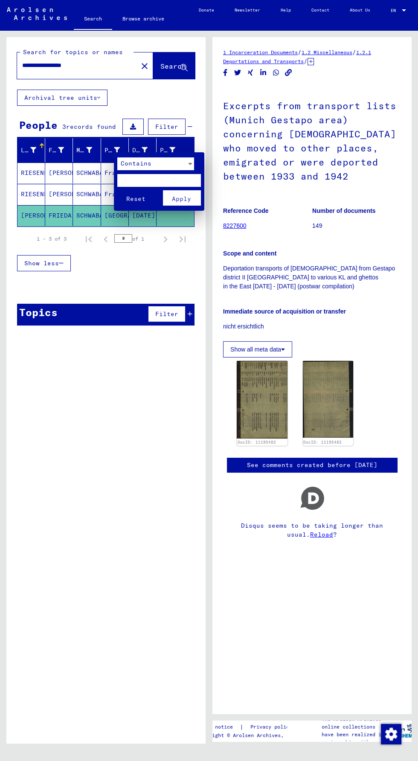
click at [118, 413] on div at bounding box center [209, 380] width 418 height 761
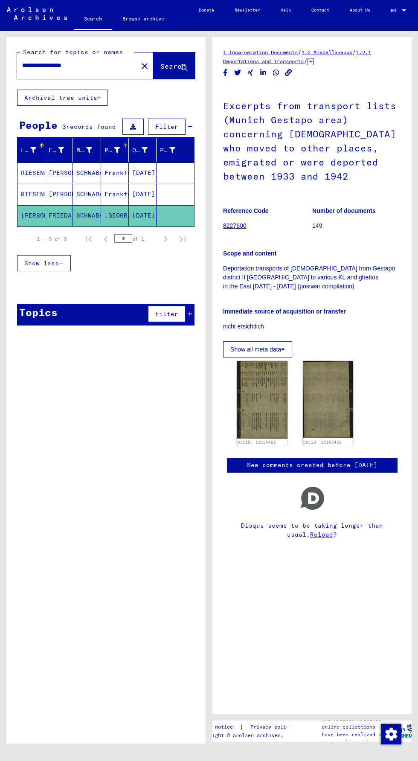
click at [61, 67] on input "**********" at bounding box center [77, 65] width 111 height 9
click at [46, 67] on input "**********" at bounding box center [77, 65] width 111 height 9
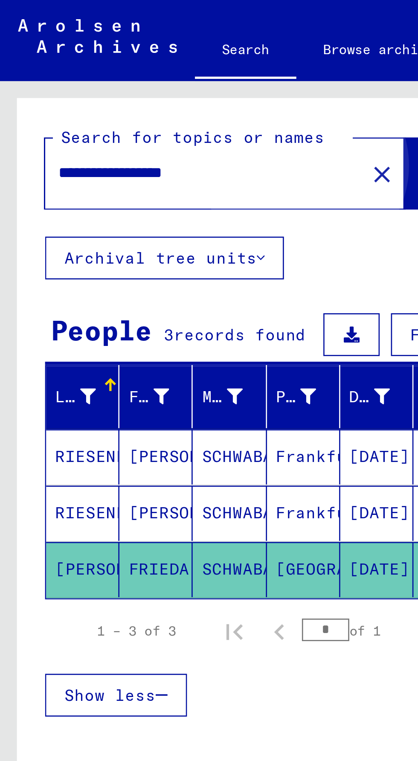
click at [153, 73] on button "Search" at bounding box center [174, 65] width 42 height 26
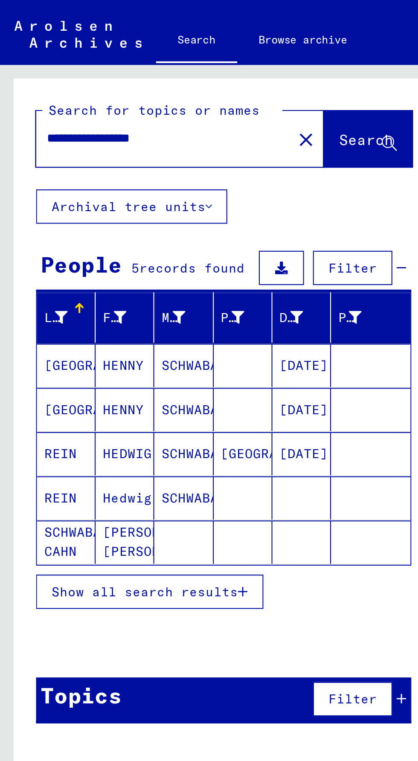
click at [27, 216] on mat-cell "REIN" at bounding box center [31, 214] width 28 height 20
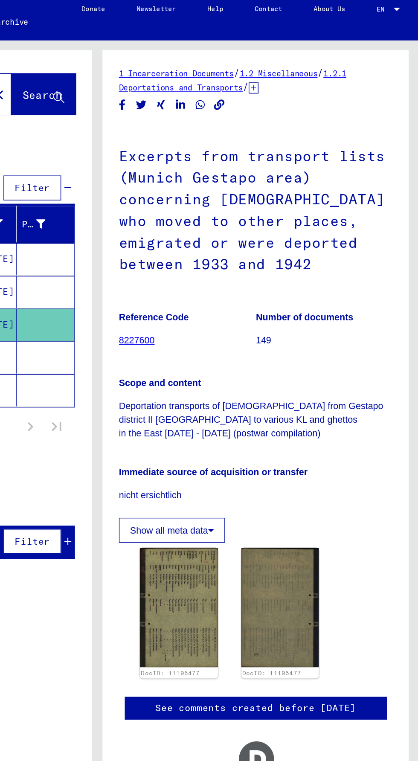
scroll to position [44, 0]
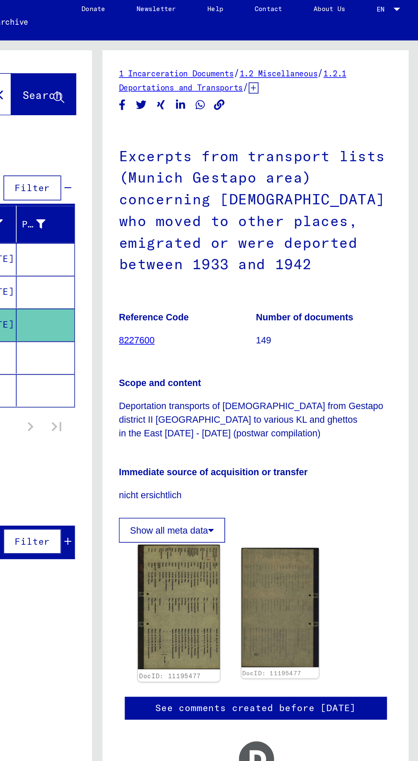
click at [245, 382] on img at bounding box center [262, 399] width 53 height 81
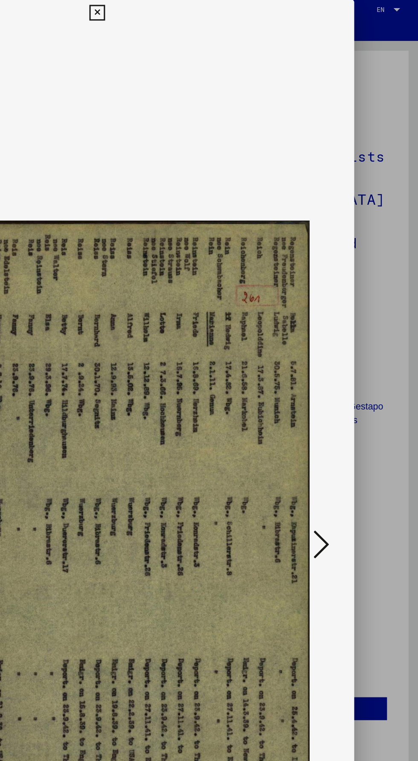
click at [412, 316] on div at bounding box center [209, 380] width 418 height 761
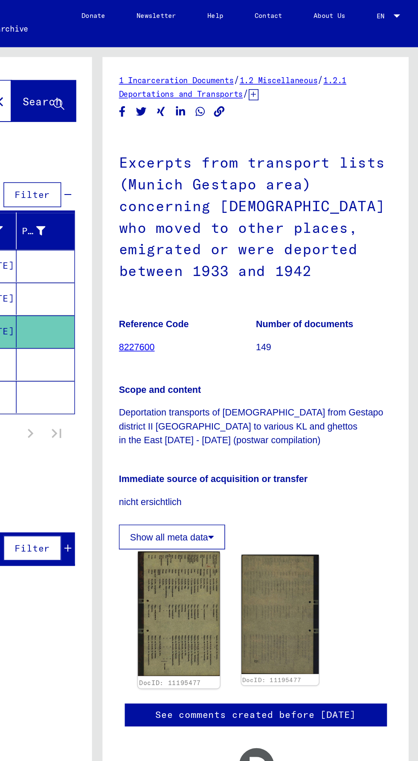
click at [254, 359] on img at bounding box center [262, 399] width 53 height 81
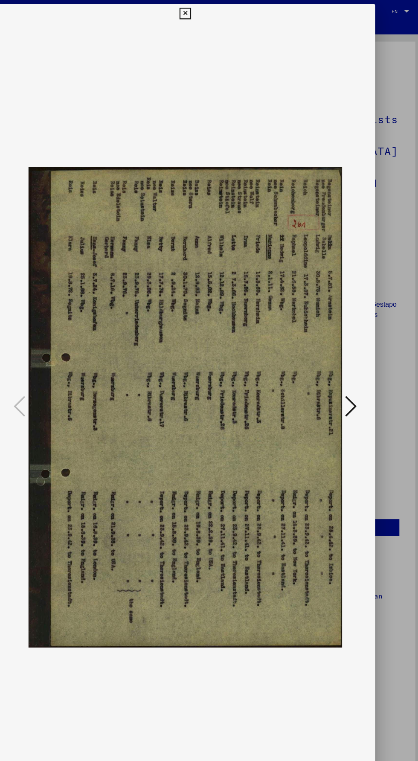
scroll to position [0, 0]
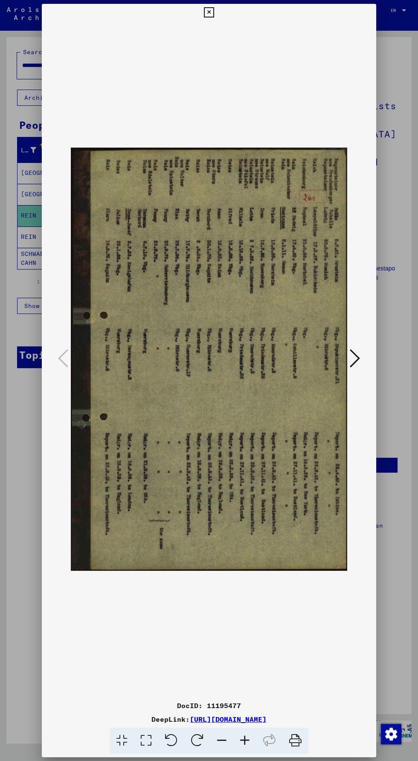
click at [410, 643] on div at bounding box center [209, 380] width 418 height 761
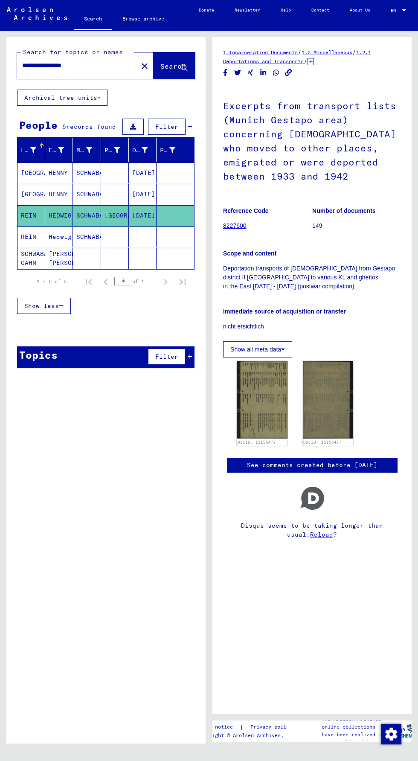
click at [29, 227] on mat-cell "REIN" at bounding box center [31, 237] width 28 height 21
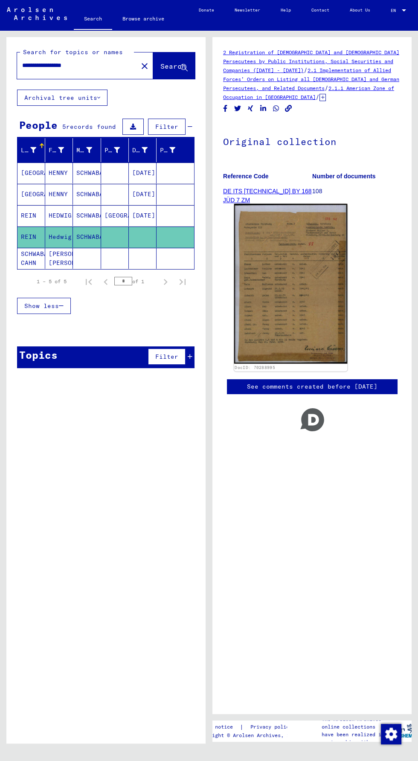
click at [264, 256] on img at bounding box center [291, 284] width 114 height 160
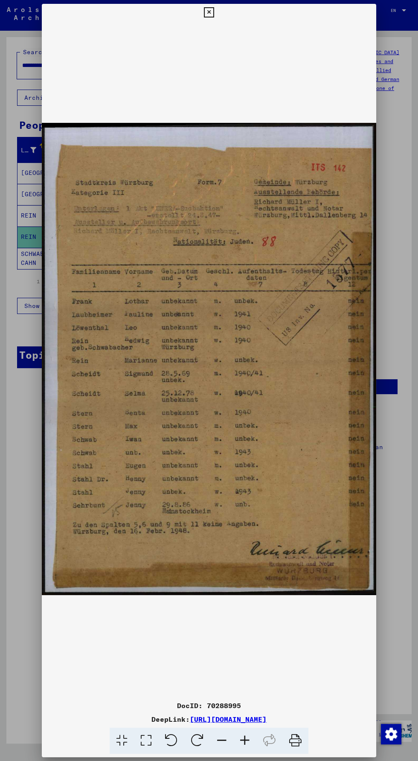
click at [201, 21] on button at bounding box center [208, 12] width 15 height 17
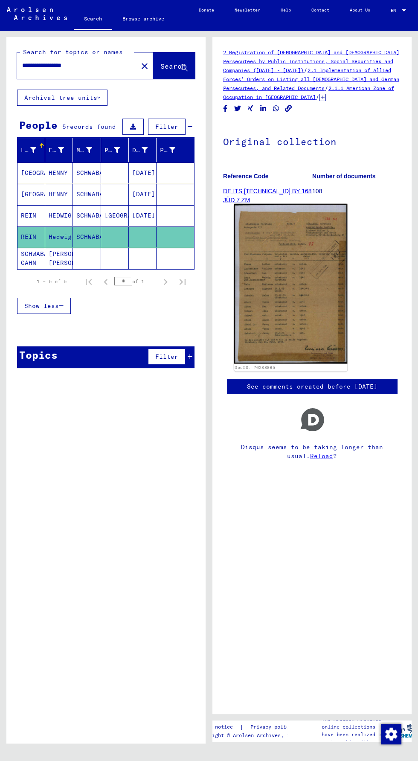
click at [261, 317] on img at bounding box center [291, 284] width 114 height 160
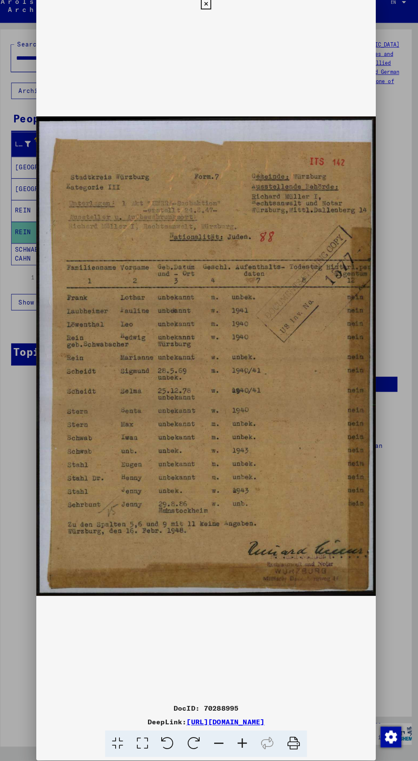
click at [393, 603] on div at bounding box center [209, 380] width 418 height 761
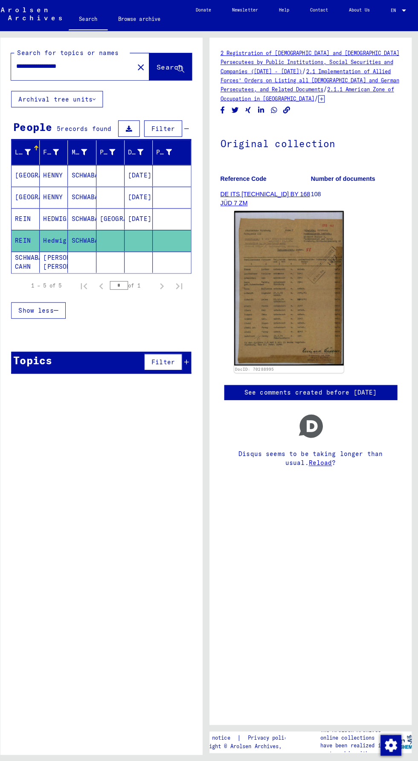
click at [41, 252] on mat-cell "SCHWABACHER CAHN" at bounding box center [31, 258] width 28 height 21
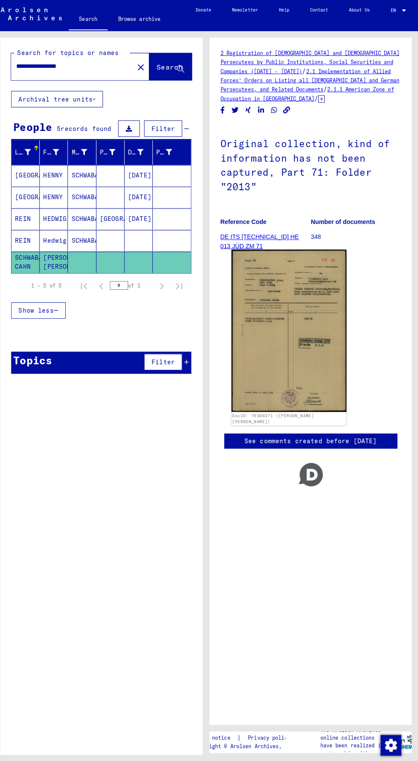
click at [266, 337] on img at bounding box center [291, 326] width 114 height 160
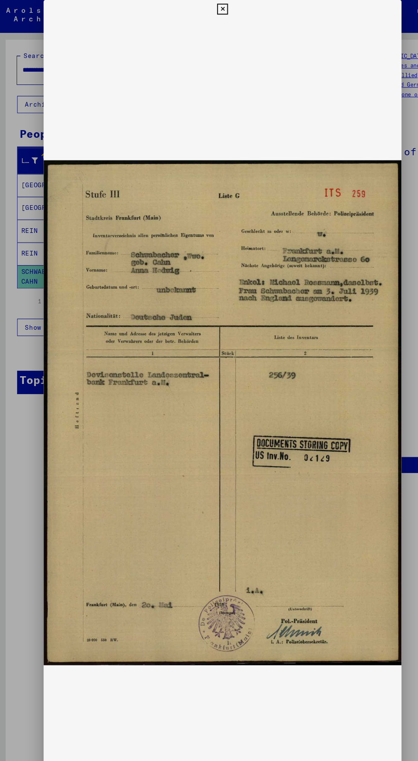
click at [370, 559] on img at bounding box center [209, 385] width 335 height 737
click at [209, 27] on img at bounding box center [209, 385] width 335 height 737
click at [221, 24] on img at bounding box center [209, 385] width 335 height 737
click at [209, 12] on icon at bounding box center [209, 8] width 10 height 10
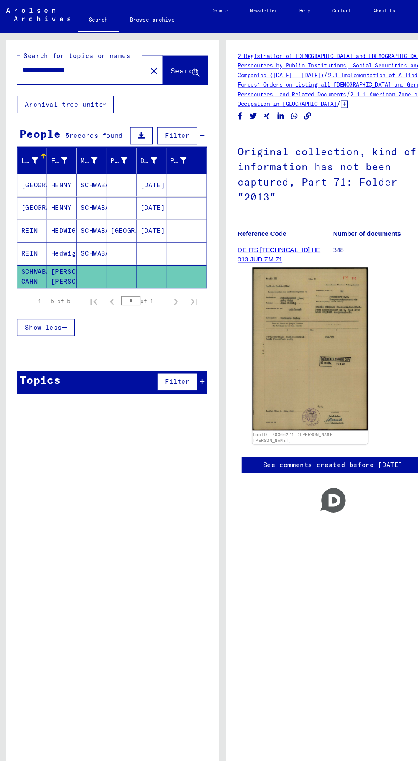
click at [87, 68] on input "**********" at bounding box center [77, 65] width 111 height 9
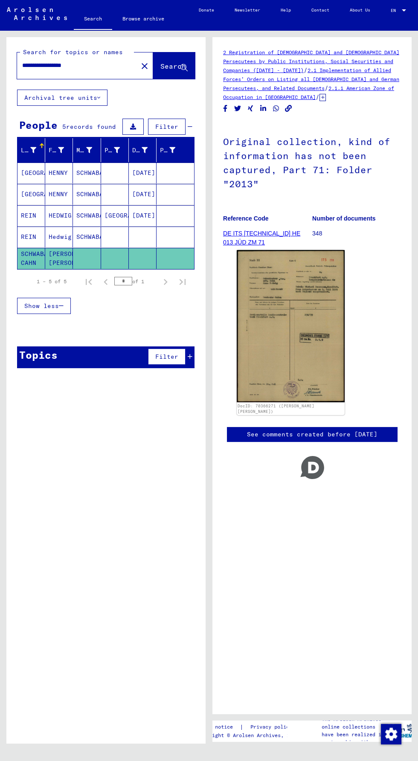
click at [90, 194] on mat-cell "SCHWABACHER" at bounding box center [87, 194] width 28 height 21
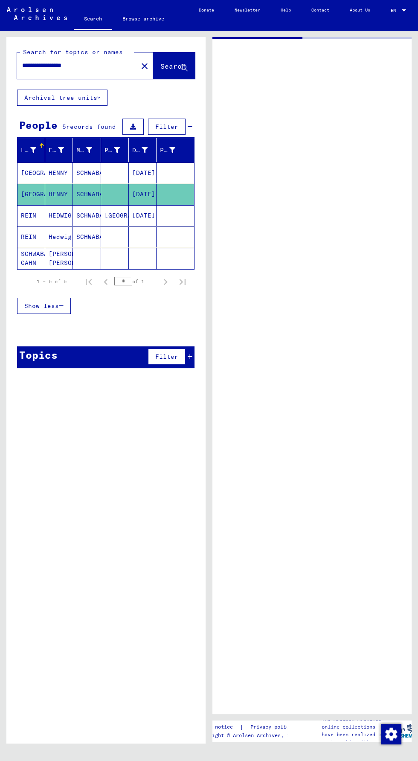
click at [40, 65] on input "**********" at bounding box center [77, 65] width 111 height 9
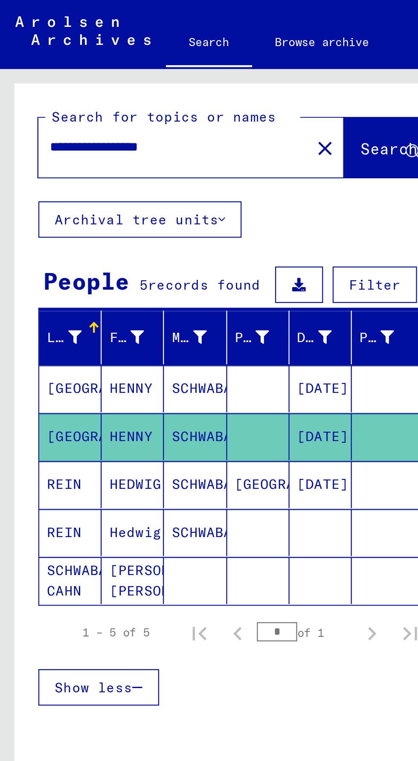
scroll to position [43, 0]
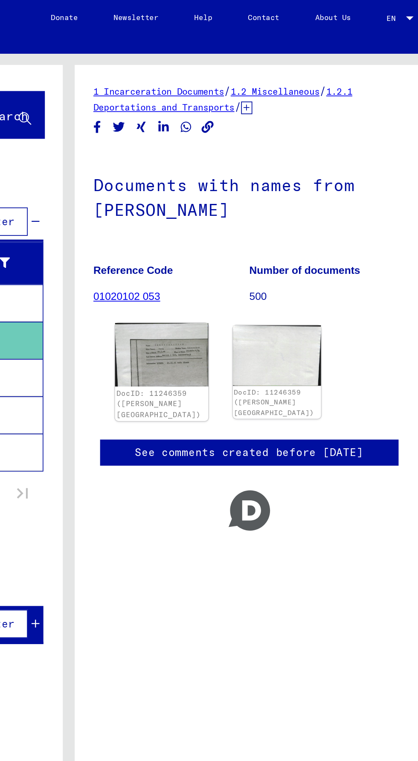
click at [249, 185] on img at bounding box center [262, 203] width 53 height 36
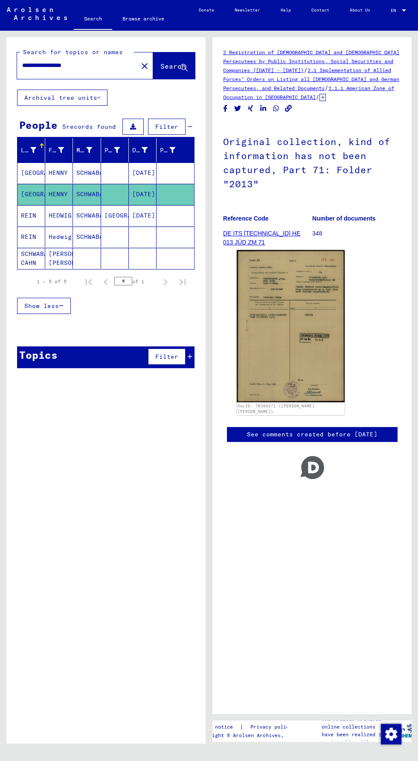
click at [50, 68] on input "**********" at bounding box center [77, 65] width 111 height 9
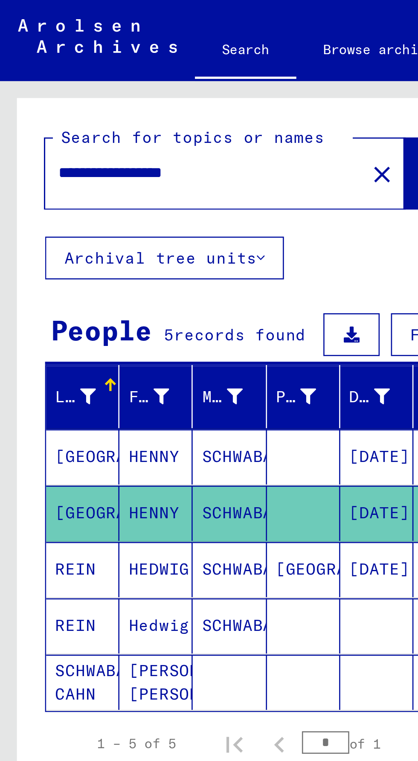
click at [44, 64] on input "**********" at bounding box center [77, 65] width 111 height 9
type input "**********"
click at [160, 70] on span "Search" at bounding box center [173, 66] width 26 height 9
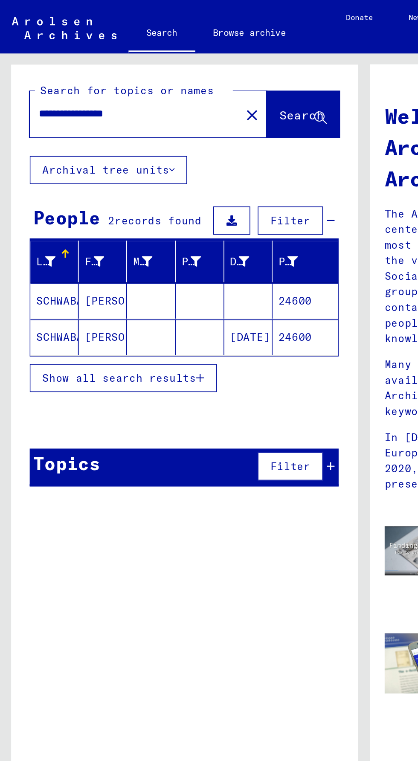
click at [38, 172] on mat-cell "SCHWABACHER" at bounding box center [31, 173] width 28 height 20
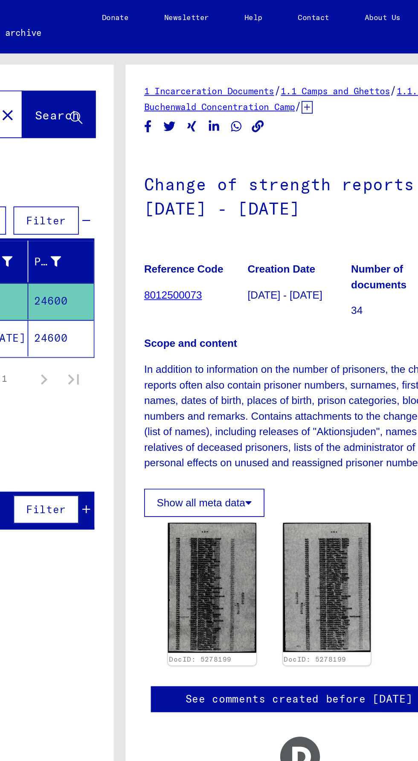
scroll to position [44, 0]
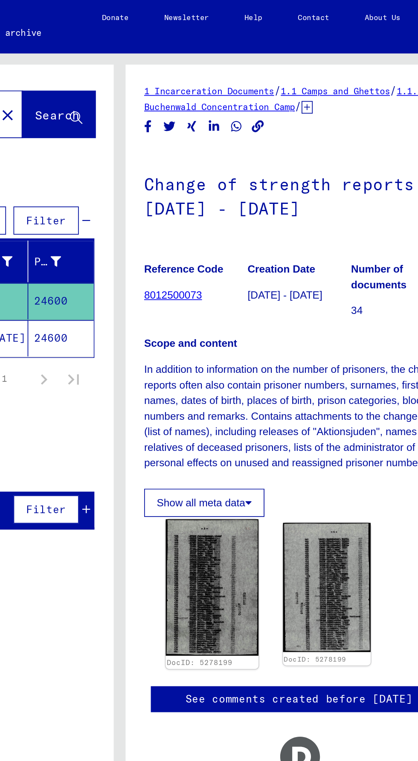
click at [243, 350] on img at bounding box center [262, 337] width 53 height 79
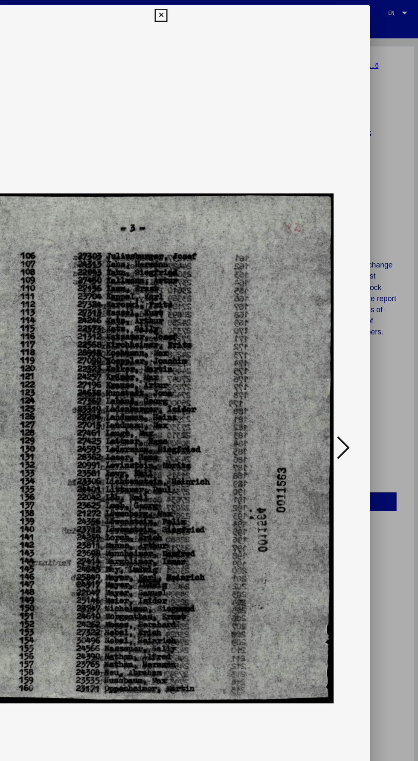
click at [367, 397] on div at bounding box center [209, 359] width 335 height 676
click at [360, 369] on icon at bounding box center [355, 358] width 10 height 20
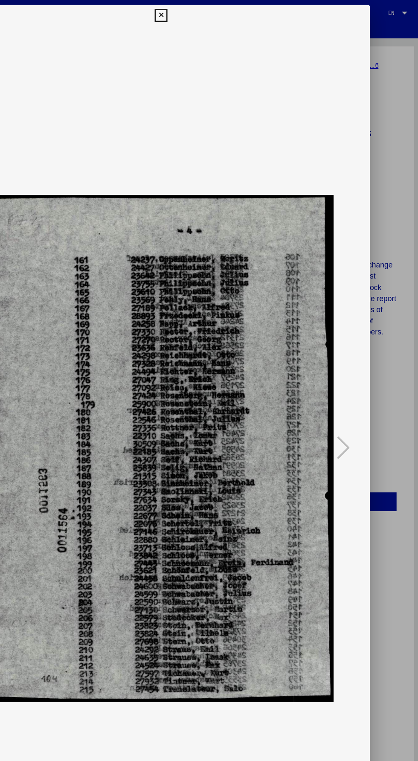
click at [392, 379] on div at bounding box center [209, 380] width 418 height 761
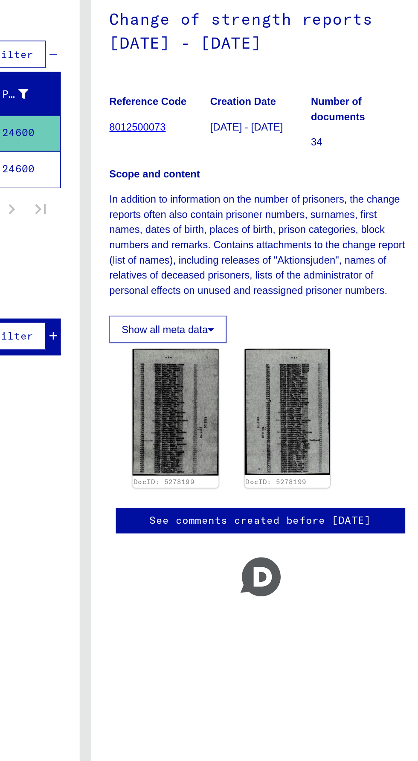
scroll to position [31, 0]
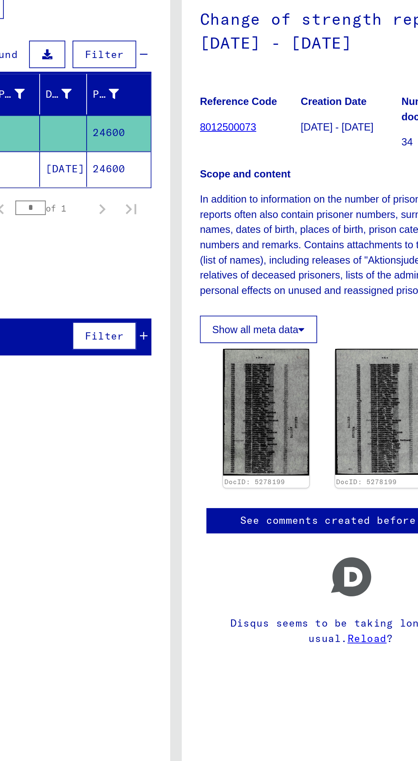
click at [175, 184] on mat-row "[PERSON_NAME] [DATE] 24600" at bounding box center [105, 194] width 177 height 21
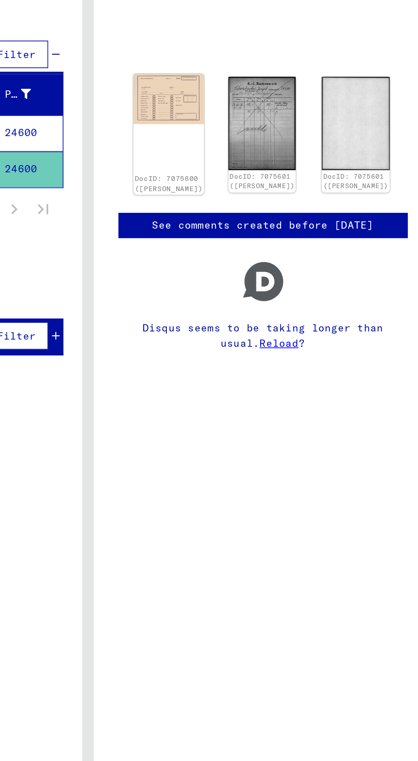
click at [256, 160] on img at bounding box center [257, 152] width 42 height 29
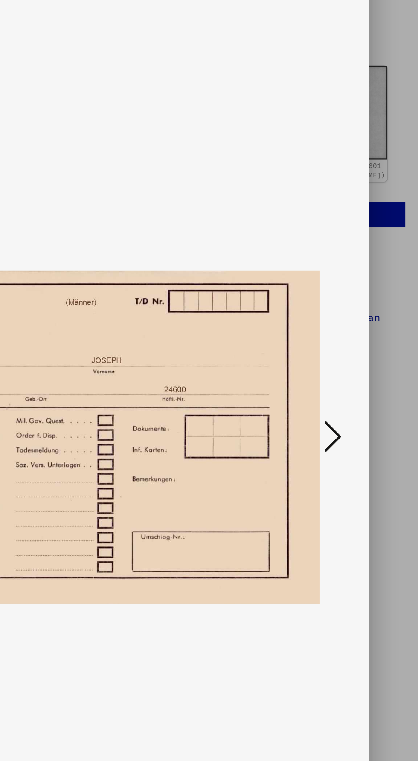
click at [355, 369] on icon at bounding box center [355, 358] width 10 height 20
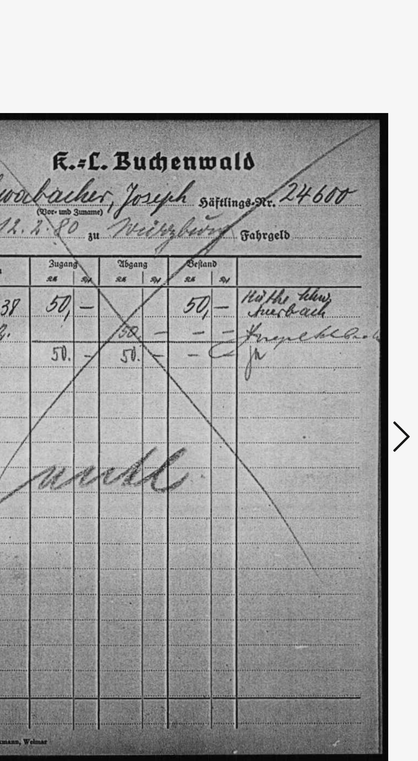
click at [348, 371] on button at bounding box center [354, 359] width 15 height 24
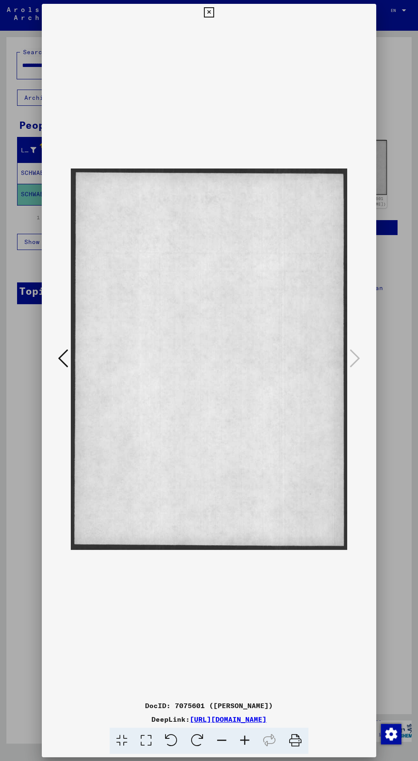
click at [396, 361] on div at bounding box center [209, 380] width 418 height 761
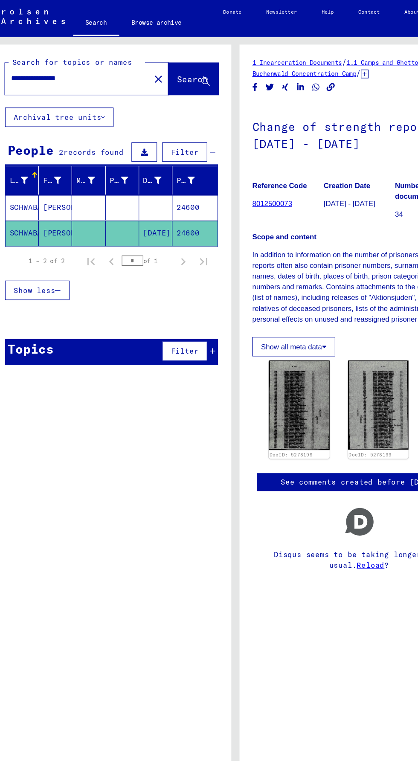
click at [116, 65] on input "**********" at bounding box center [77, 65] width 111 height 9
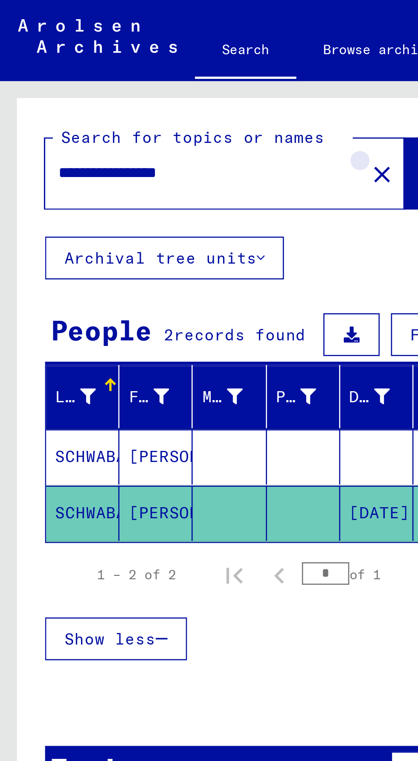
click at [140, 70] on mat-icon "close" at bounding box center [145, 66] width 10 height 10
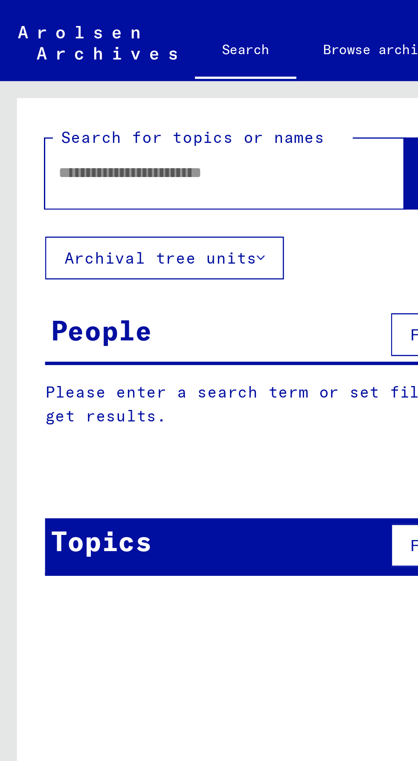
click at [70, 67] on input "text" at bounding box center [74, 65] width 105 height 9
click at [160, 64] on span "Search" at bounding box center [173, 66] width 26 height 9
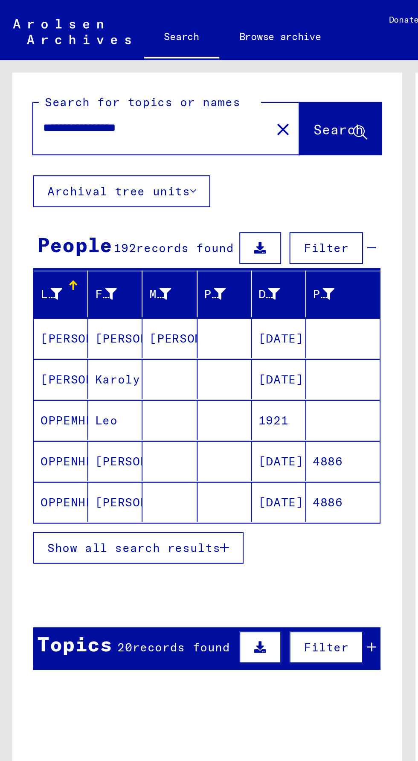
click at [29, 230] on mat-cell "OPPENHEIMER" at bounding box center [31, 235] width 28 height 20
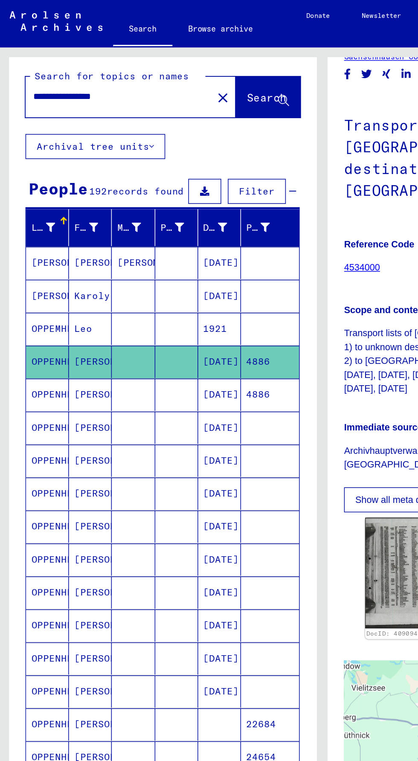
scroll to position [3, 0]
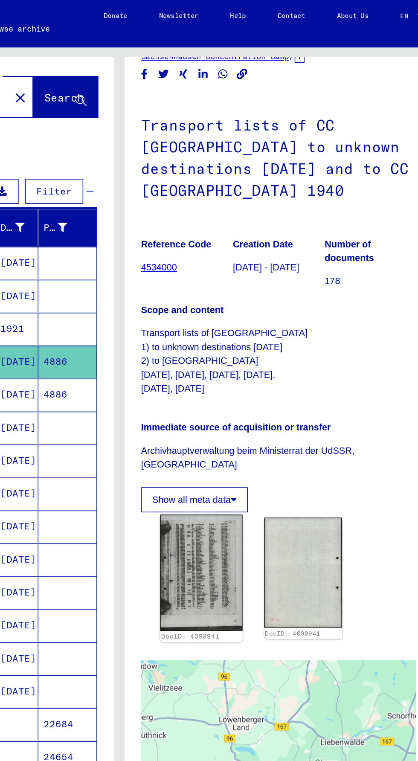
click at [241, 399] on img at bounding box center [262, 370] width 53 height 75
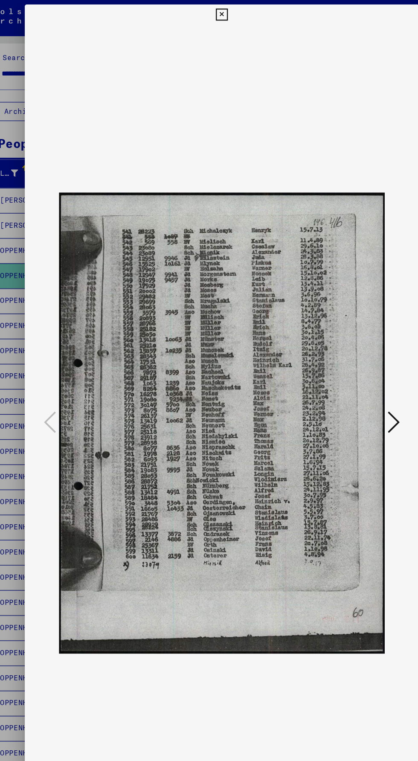
click at [39, 508] on div at bounding box center [209, 380] width 418 height 761
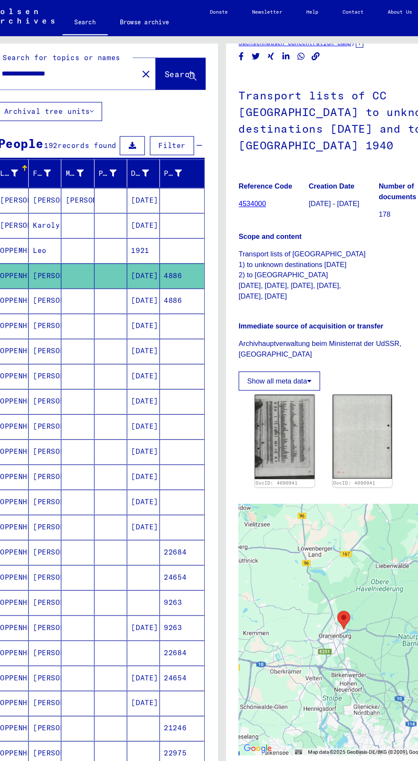
click at [39, 256] on mat-cell "OPPENHEIMER" at bounding box center [31, 255] width 28 height 21
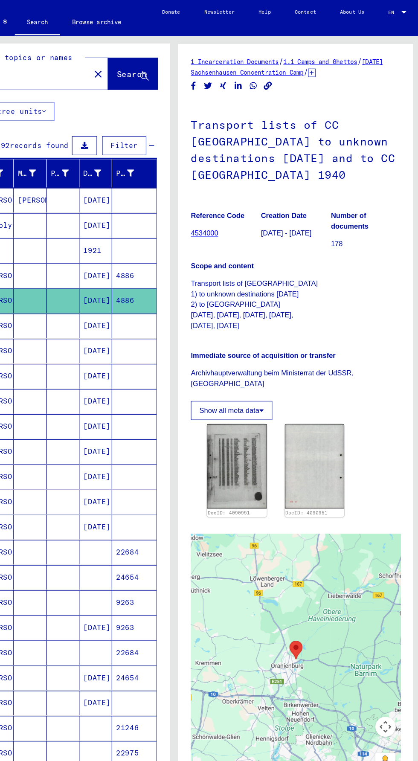
click at [92, 278] on mat-cell at bounding box center [87, 276] width 28 height 21
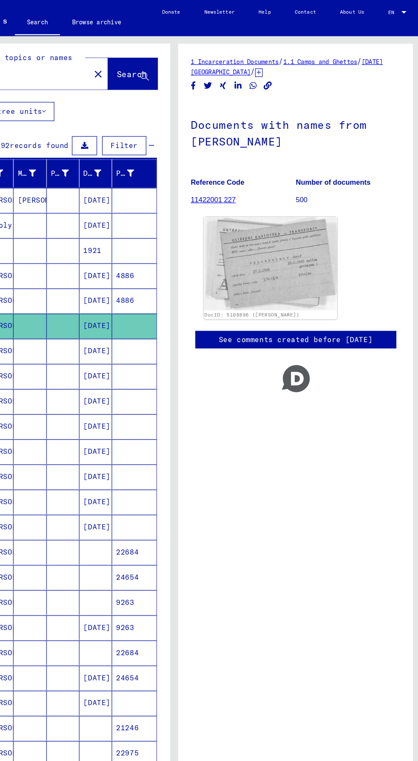
click at [326, 229] on img at bounding box center [291, 223] width 114 height 79
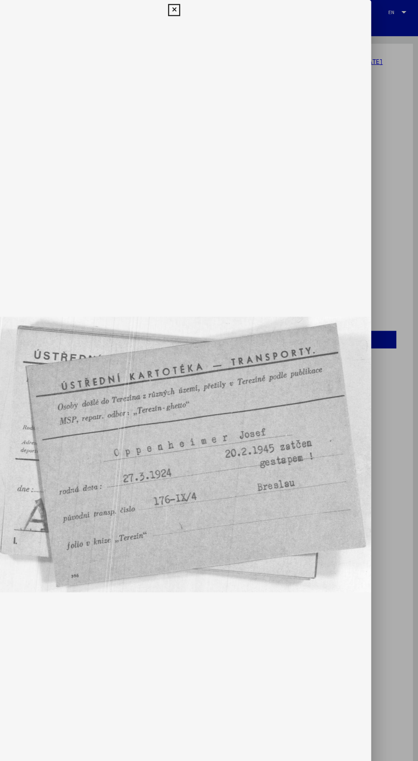
click at [391, 393] on div at bounding box center [209, 380] width 418 height 761
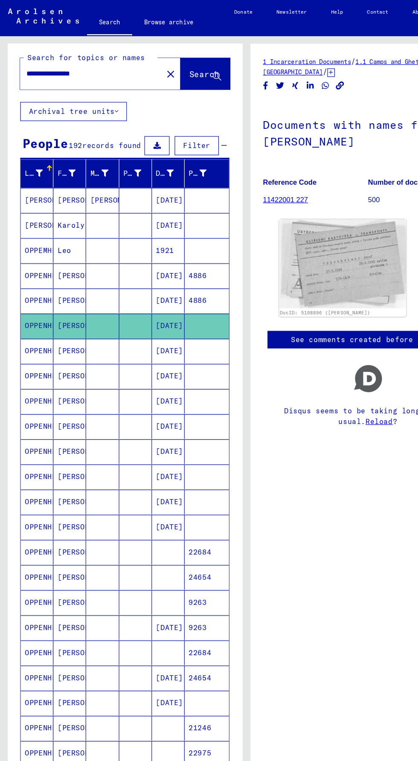
click at [29, 295] on mat-cell "OPPENHEIMER" at bounding box center [31, 298] width 28 height 21
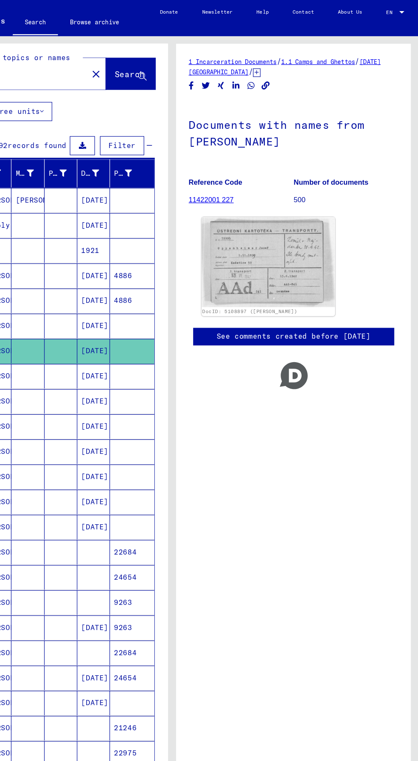
click at [318, 222] on img at bounding box center [291, 222] width 114 height 76
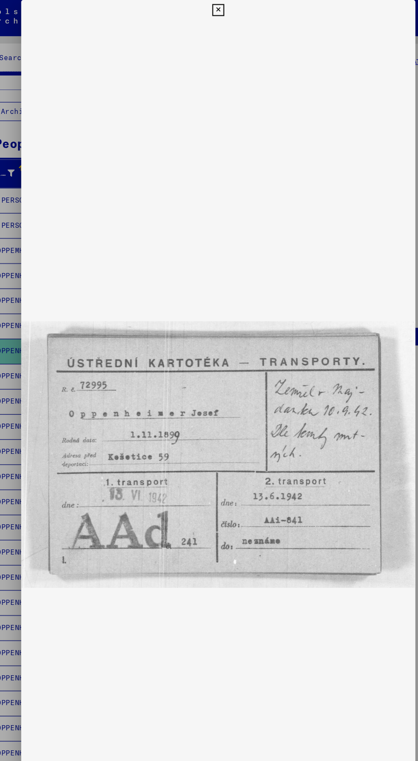
click at [52, 307] on img at bounding box center [209, 385] width 335 height 737
click at [209, 8] on icon at bounding box center [209, 8] width 10 height 10
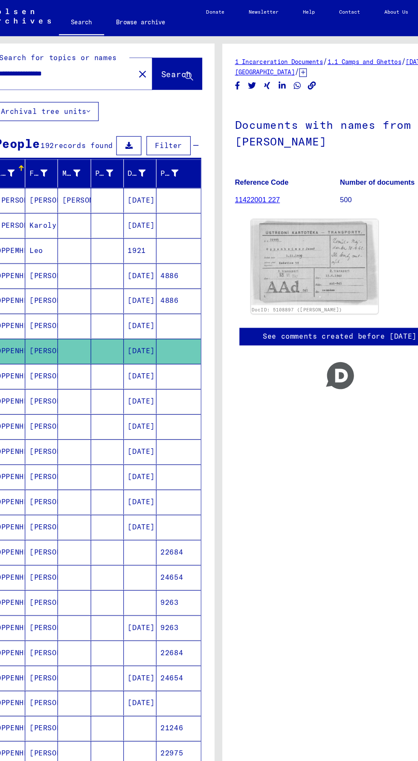
click at [70, 319] on mat-cell "[PERSON_NAME]" at bounding box center [59, 319] width 28 height 21
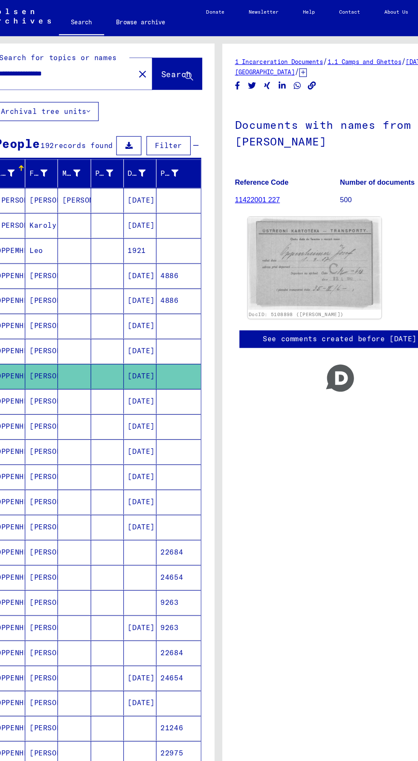
click at [329, 217] on img at bounding box center [291, 223] width 114 height 79
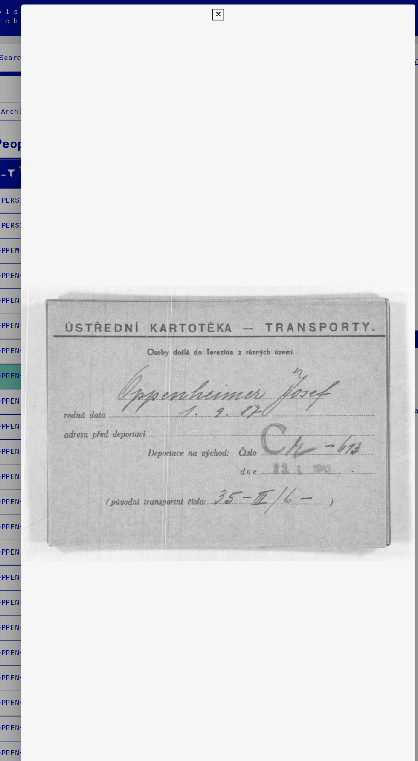
click at [223, 25] on img at bounding box center [209, 359] width 335 height 676
click at [209, 12] on icon at bounding box center [209, 12] width 10 height 10
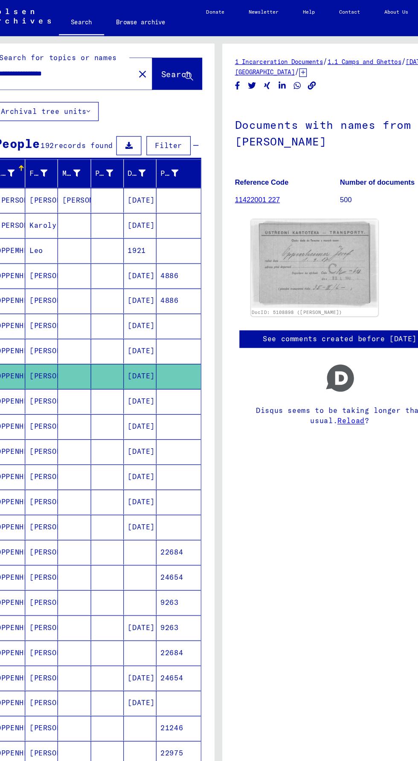
click at [143, 352] on mat-cell "[DATE]" at bounding box center [143, 362] width 28 height 21
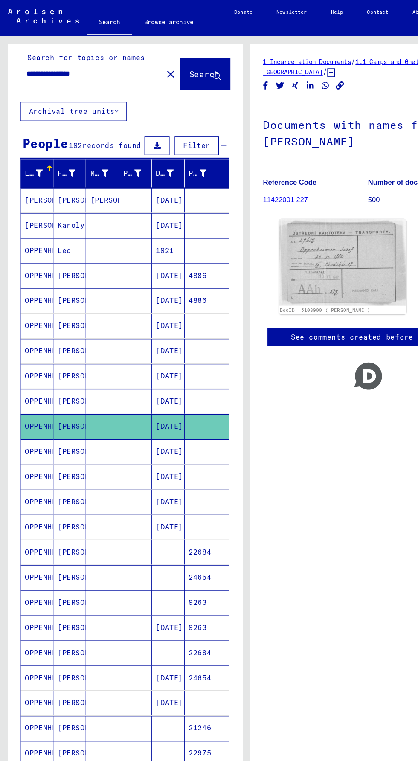
click at [36, 338] on mat-cell "OPPENHEIMER" at bounding box center [31, 340] width 28 height 21
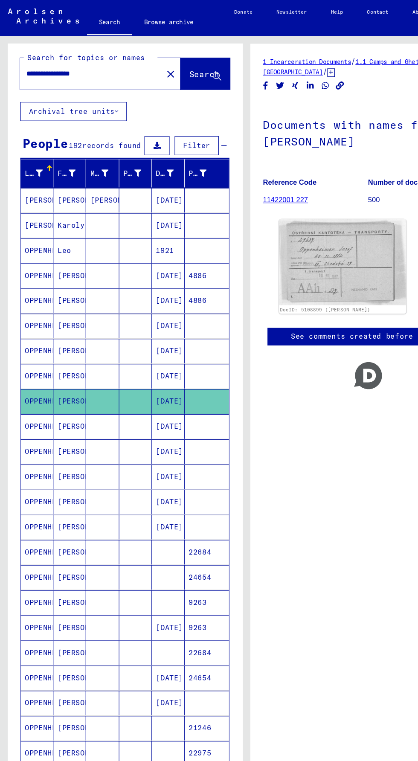
scroll to position [0, 0]
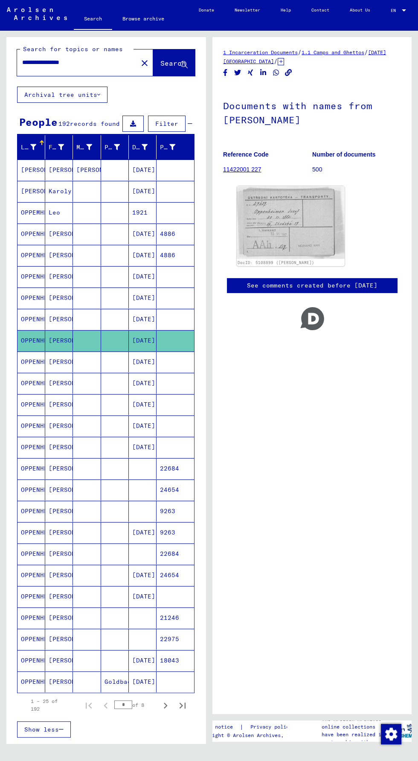
click at [35, 60] on input "**********" at bounding box center [77, 62] width 111 height 9
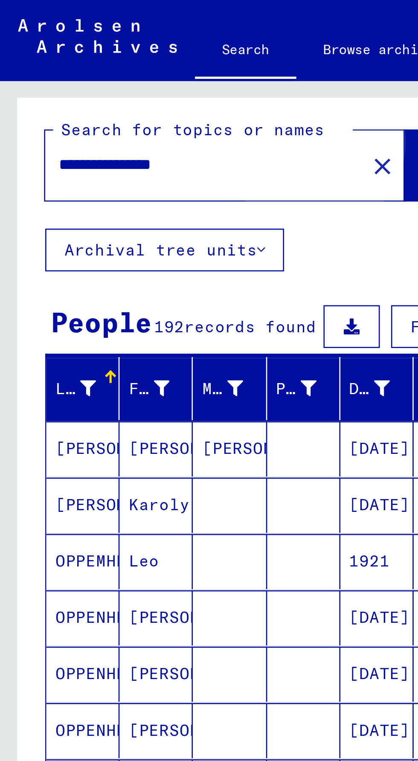
type input "**********"
click at [160, 63] on span "Search" at bounding box center [173, 63] width 26 height 9
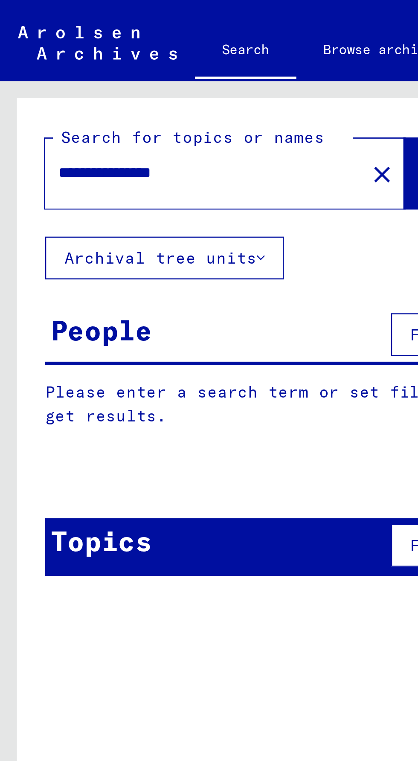
scroll to position [3, 0]
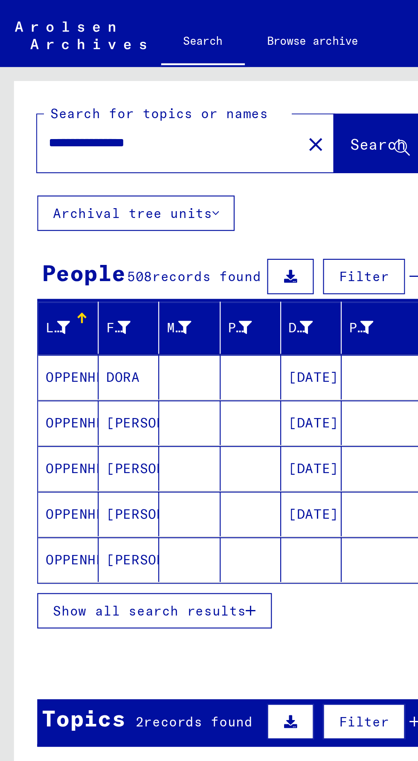
click at [32, 167] on mat-cell "OPPENHEIMER" at bounding box center [31, 173] width 28 height 20
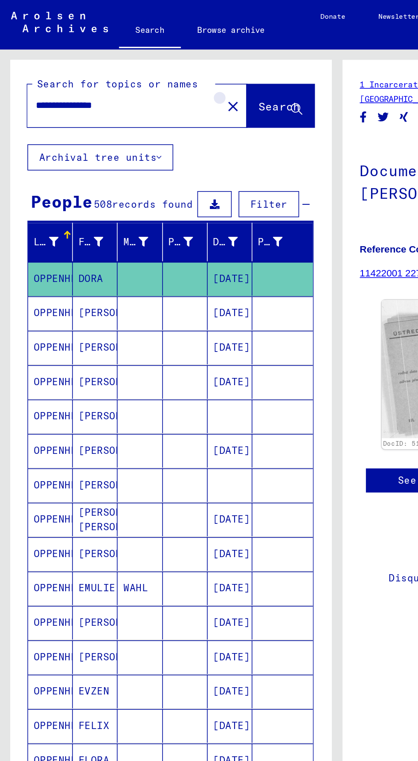
click at [140, 70] on mat-icon "close" at bounding box center [145, 66] width 10 height 10
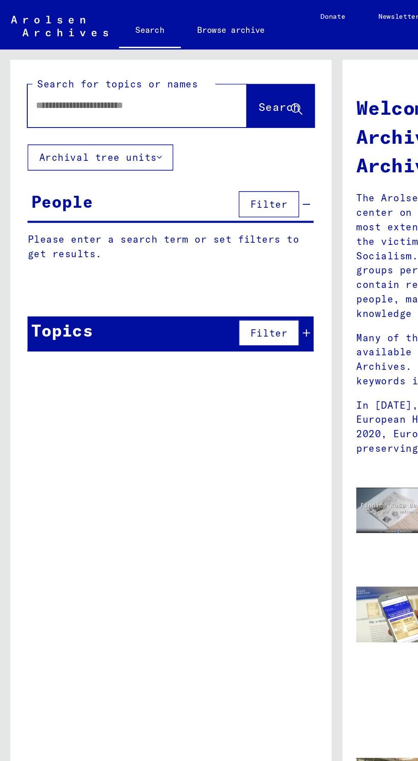
click at [33, 64] on input "text" at bounding box center [74, 65] width 105 height 9
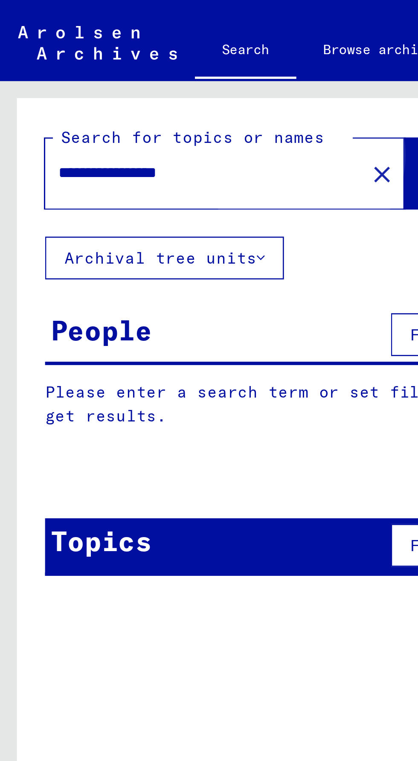
click at [160, 69] on span "Search" at bounding box center [173, 66] width 26 height 9
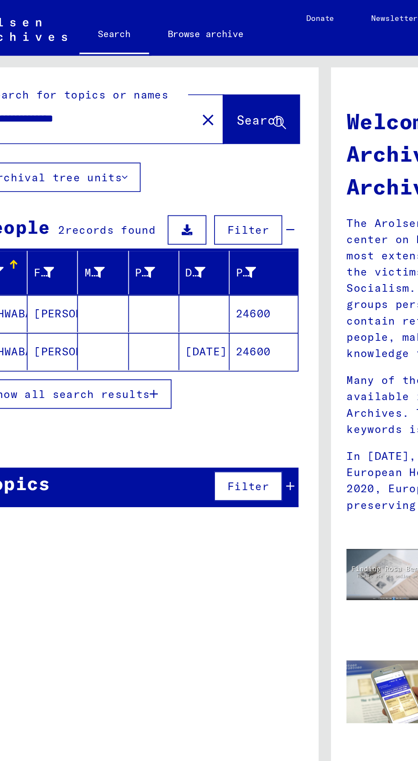
click at [54, 171] on mat-cell "[PERSON_NAME]" at bounding box center [59, 173] width 28 height 20
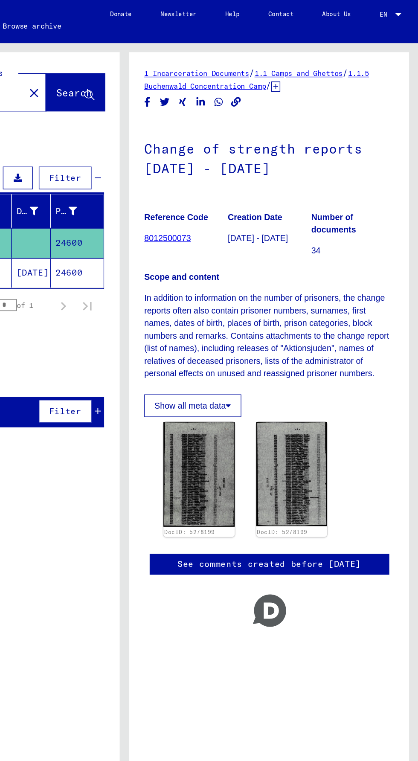
click at [146, 184] on mat-cell "[DATE]" at bounding box center [143, 194] width 28 height 21
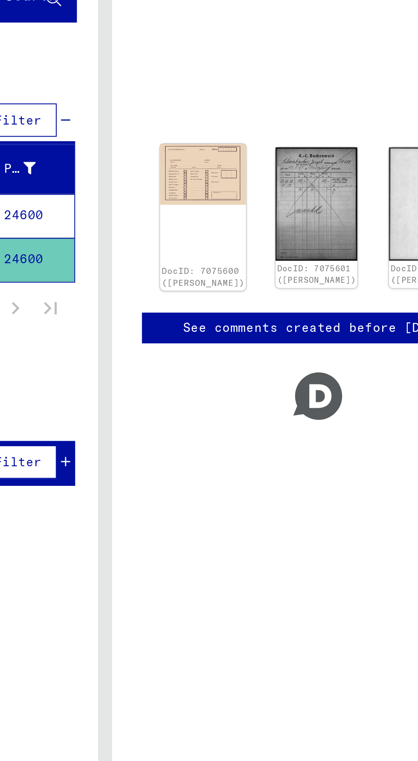
click at [241, 138] on img at bounding box center [257, 152] width 42 height 29
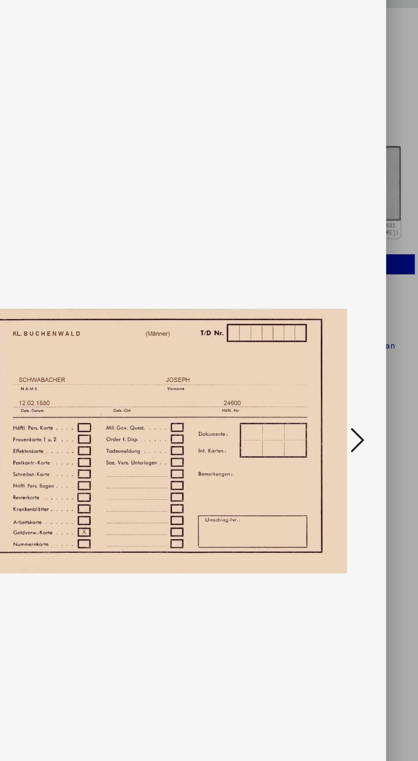
click at [362, 371] on button at bounding box center [354, 359] width 15 height 24
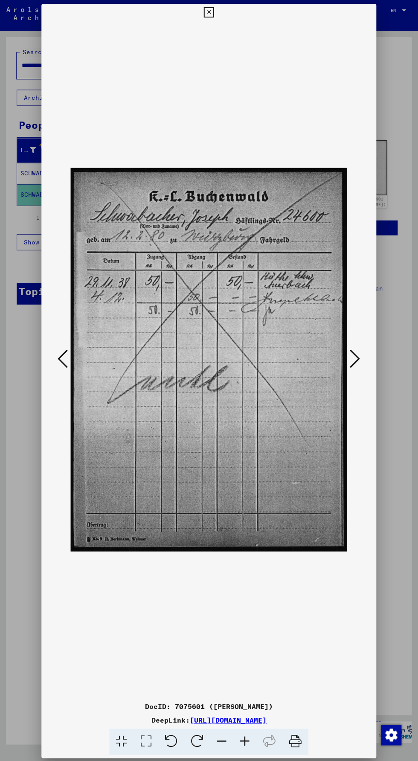
click at [207, 10] on icon at bounding box center [209, 12] width 10 height 10
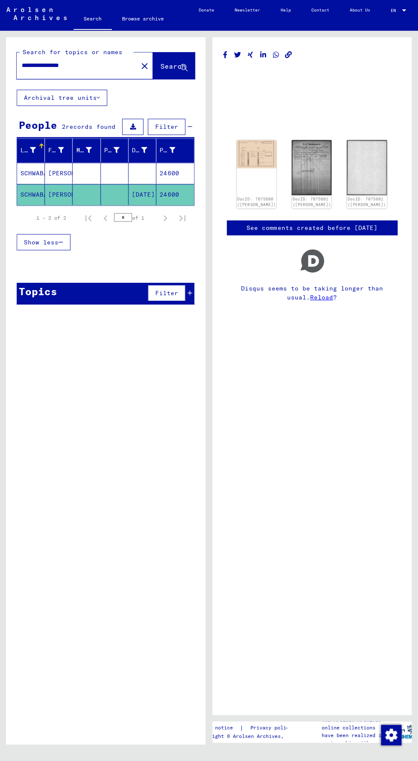
click at [51, 90] on button "Archival tree units" at bounding box center [62, 98] width 90 height 16
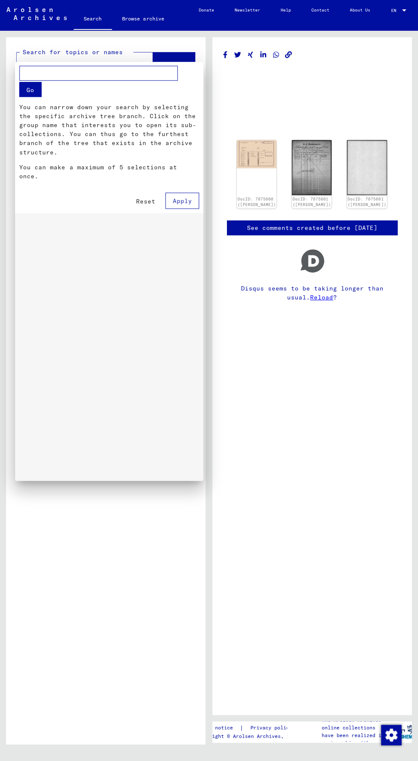
click at [301, 592] on div at bounding box center [209, 380] width 418 height 761
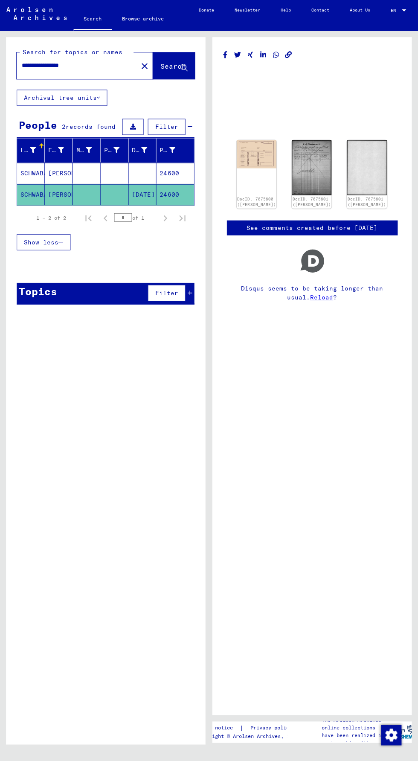
click at [52, 67] on input "**********" at bounding box center [77, 65] width 111 height 9
click at [173, 67] on span "Search" at bounding box center [173, 66] width 26 height 9
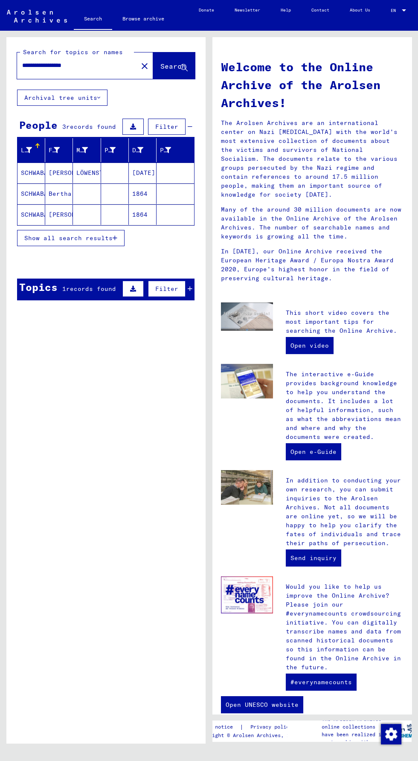
click at [41, 168] on mat-cell "SCHWABACHER" at bounding box center [31, 173] width 28 height 20
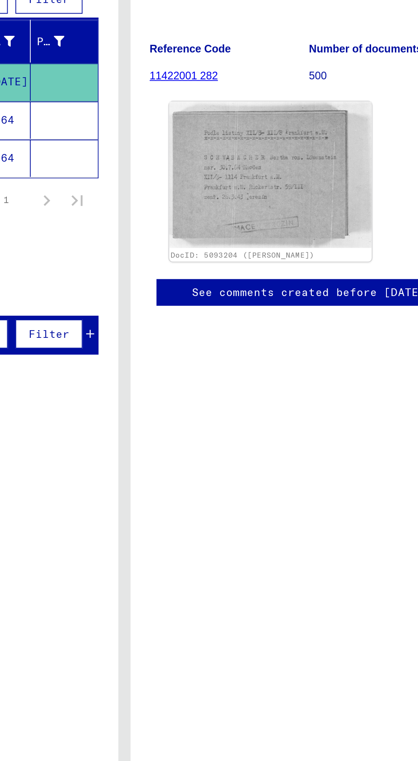
click at [256, 231] on img at bounding box center [291, 225] width 114 height 82
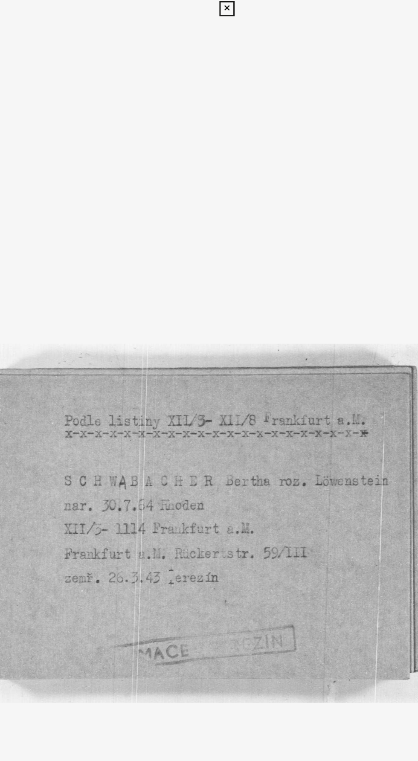
click at [166, 176] on img at bounding box center [209, 359] width 335 height 676
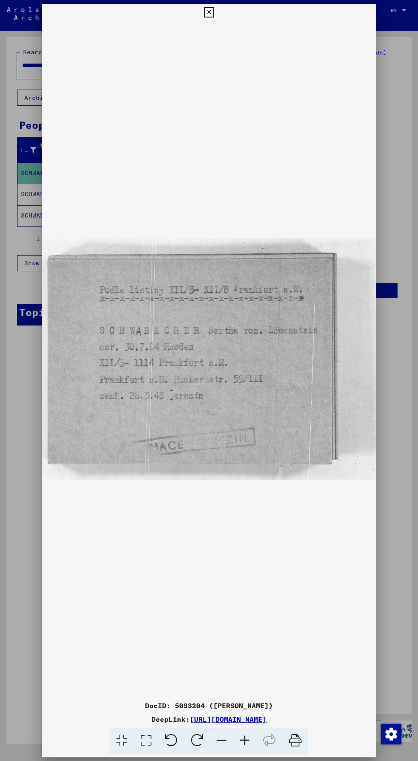
click at [207, 17] on icon at bounding box center [209, 12] width 10 height 10
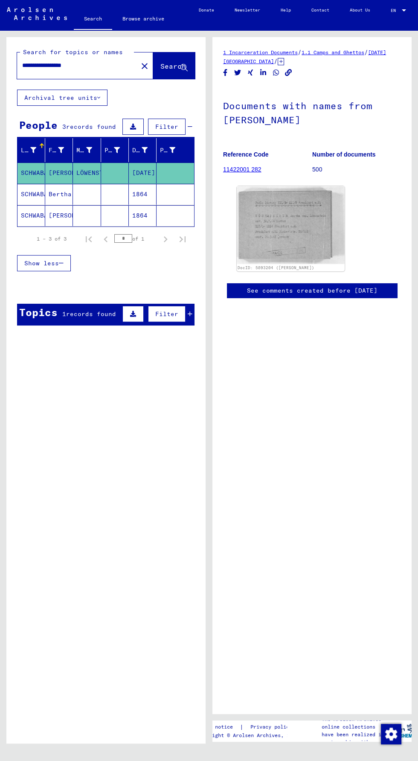
click at [21, 187] on mat-cell "SCHWABACHER" at bounding box center [31, 194] width 28 height 21
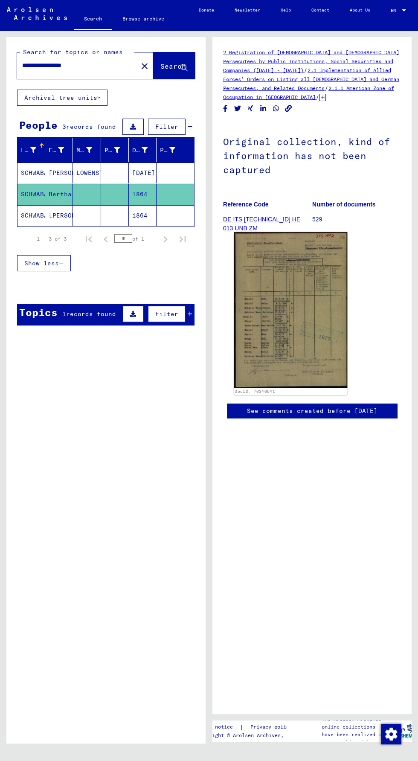
click at [248, 294] on img at bounding box center [291, 310] width 114 height 156
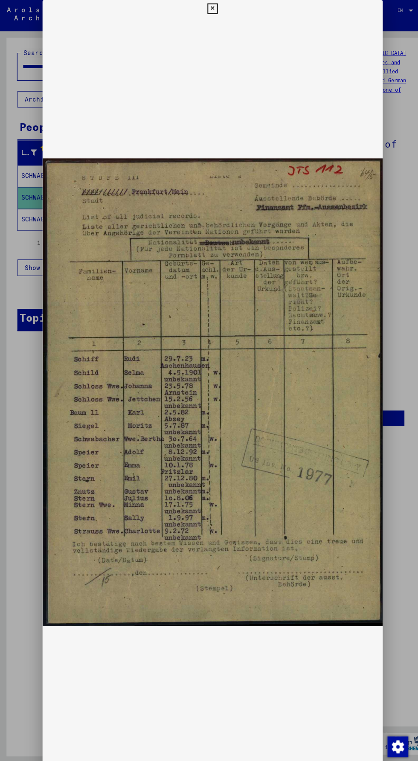
click at [20, 350] on div at bounding box center [209, 380] width 418 height 761
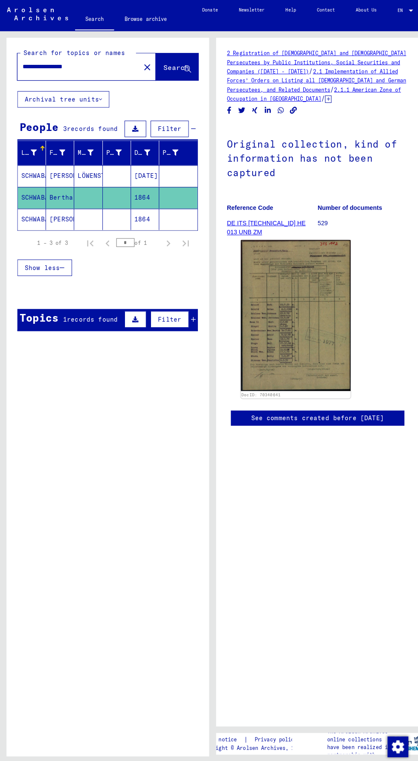
click at [30, 214] on mat-cell "SCHWABACHER" at bounding box center [31, 215] width 28 height 21
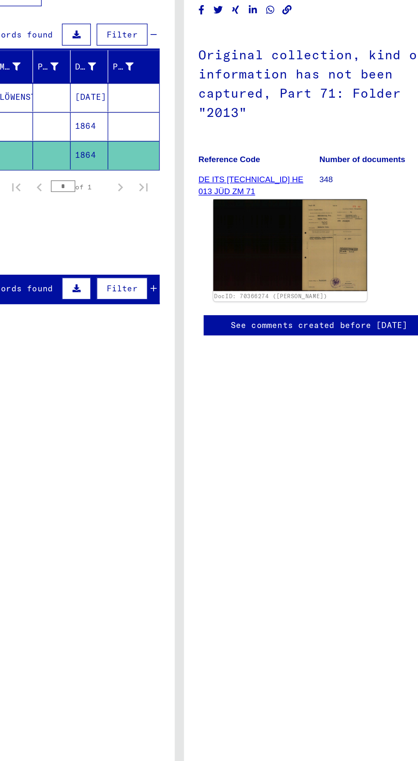
click at [253, 300] on img at bounding box center [291, 282] width 114 height 68
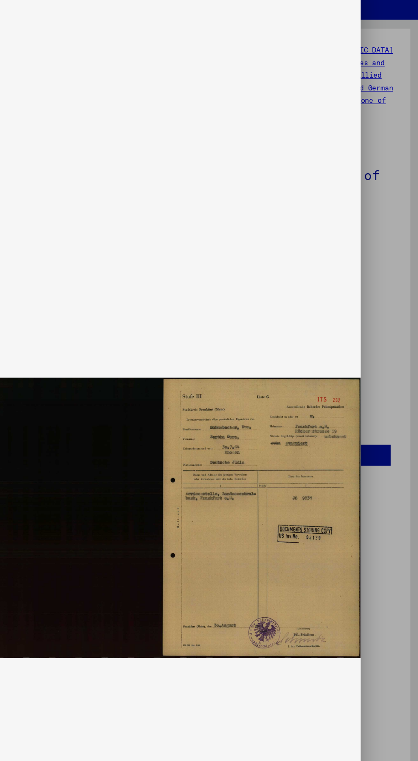
click at [397, 427] on div at bounding box center [209, 380] width 418 height 761
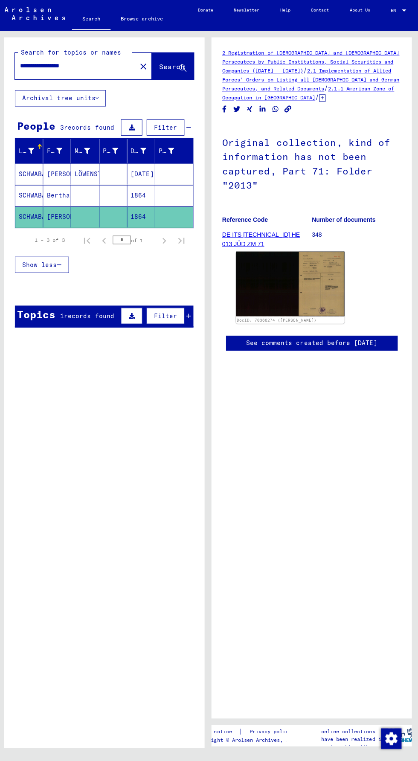
click at [74, 61] on input "**********" at bounding box center [77, 65] width 111 height 9
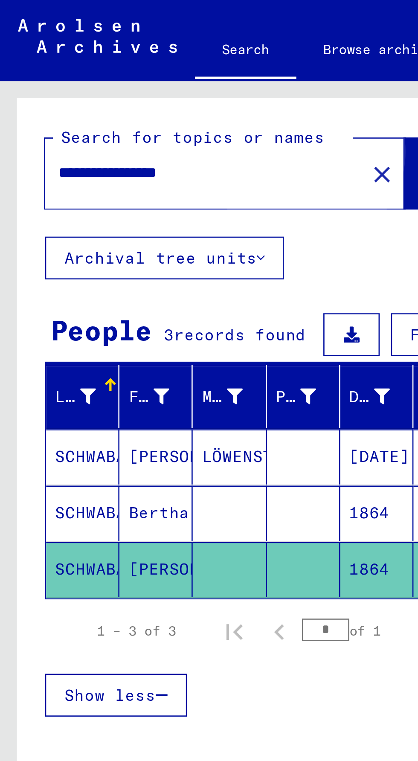
click at [160, 67] on span "Search" at bounding box center [173, 66] width 26 height 9
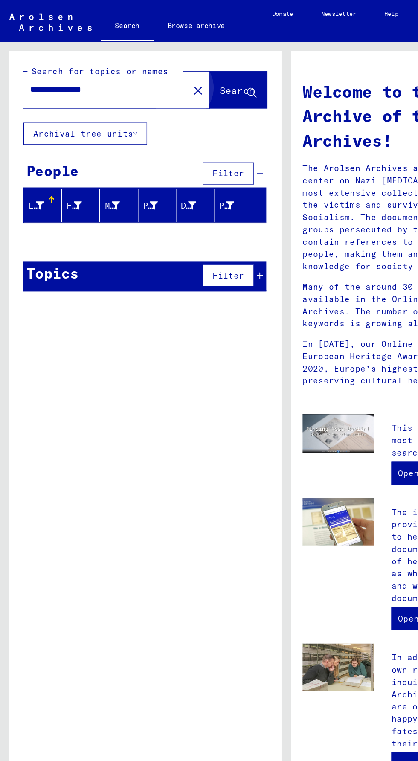
click at [167, 74] on button "Search" at bounding box center [174, 65] width 42 height 26
click at [162, 65] on span "Search" at bounding box center [173, 66] width 26 height 9
click at [88, 67] on input "**********" at bounding box center [74, 65] width 105 height 9
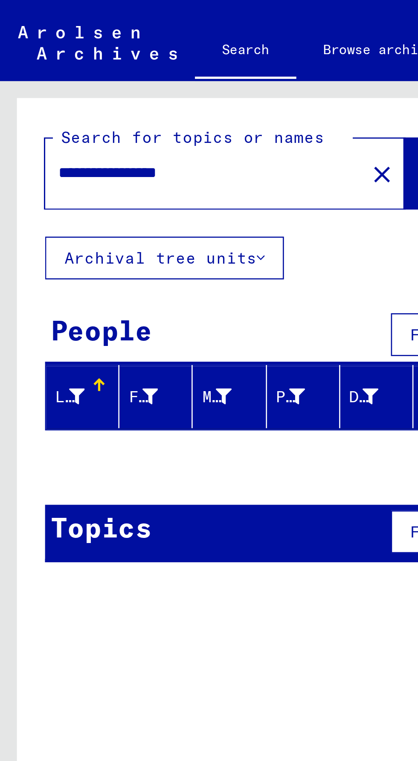
click at [44, 63] on input "**********" at bounding box center [74, 65] width 105 height 9
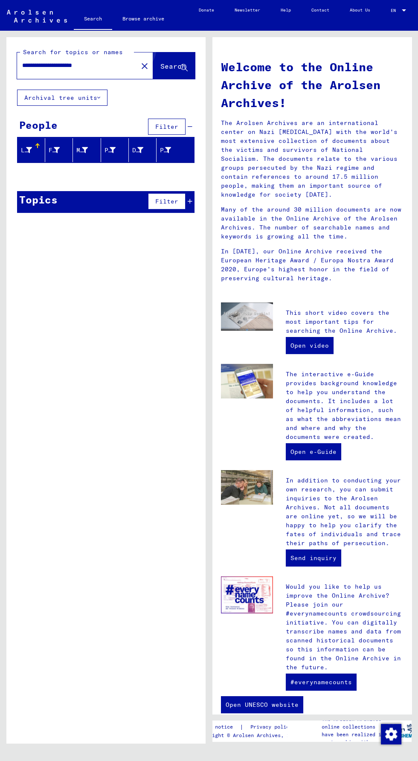
click at [161, 58] on button "Search" at bounding box center [174, 65] width 42 height 26
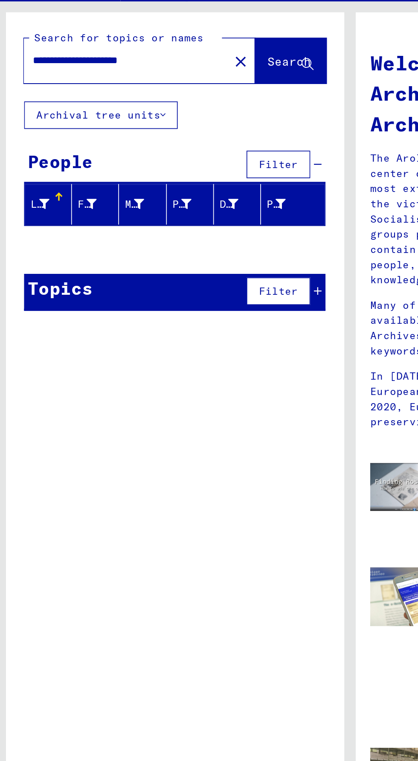
click at [59, 67] on input "**********" at bounding box center [74, 65] width 105 height 9
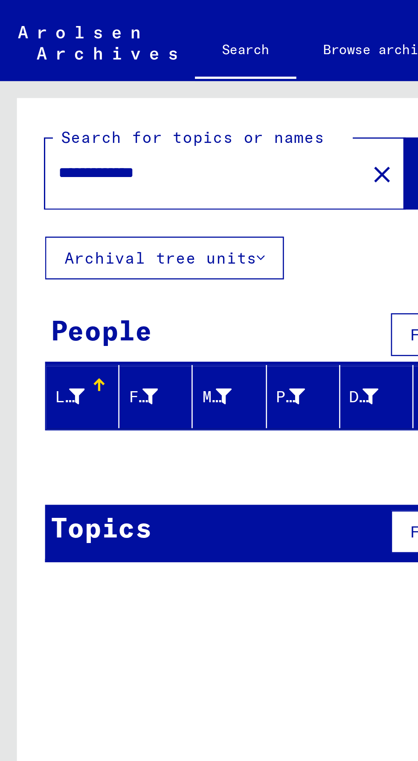
click at [33, 64] on input "**********" at bounding box center [74, 65] width 105 height 9
click at [25, 68] on input "**********" at bounding box center [74, 65] width 105 height 9
click at [51, 66] on input "**********" at bounding box center [74, 65] width 105 height 9
click at [160, 64] on span "Search" at bounding box center [173, 66] width 26 height 9
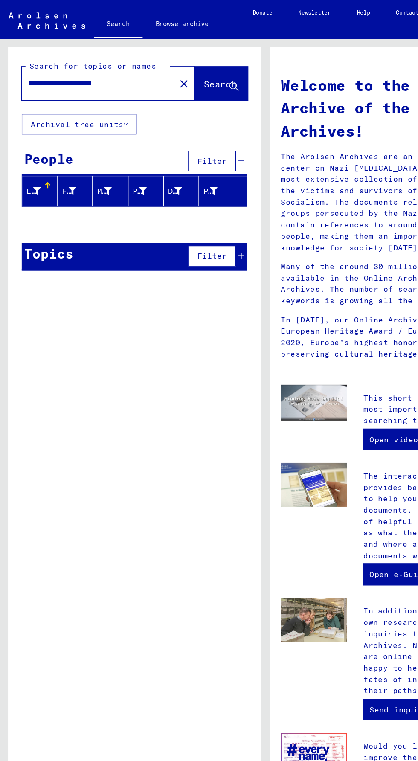
click at [58, 66] on input "**********" at bounding box center [74, 65] width 105 height 9
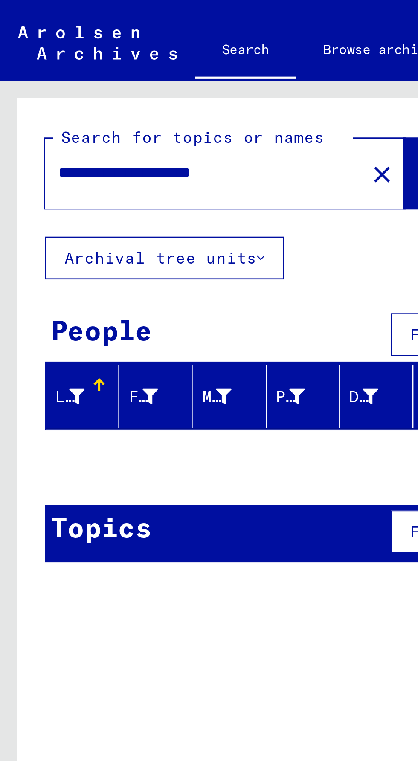
click at [61, 68] on input "**********" at bounding box center [74, 65] width 105 height 9
type input "**********"
click at [160, 71] on span "Search" at bounding box center [173, 66] width 27 height 9
